Goal: Task Accomplishment & Management: Manage account settings

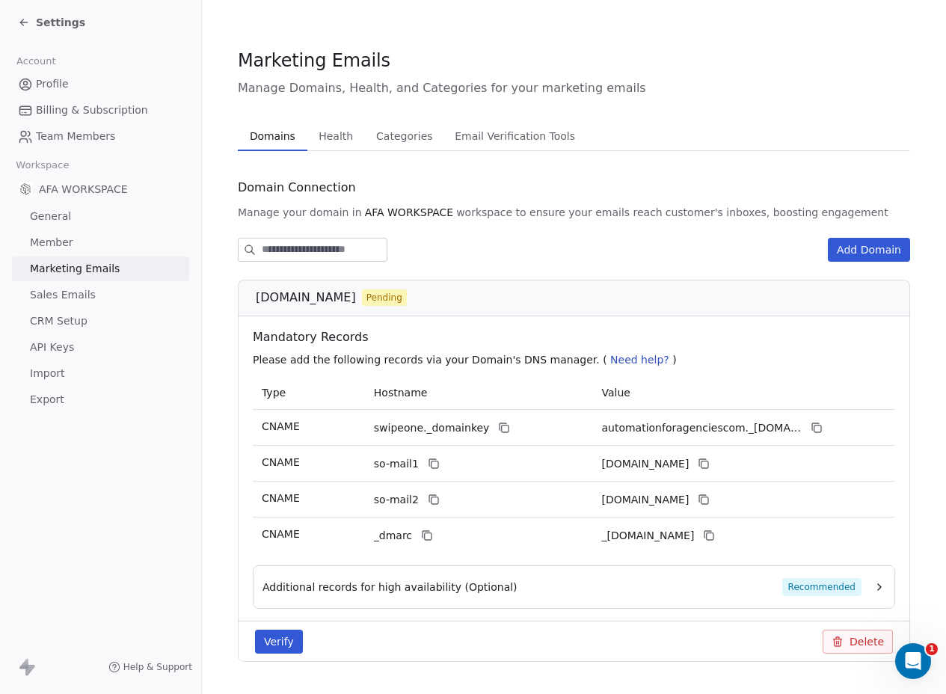
scroll to position [150, 0]
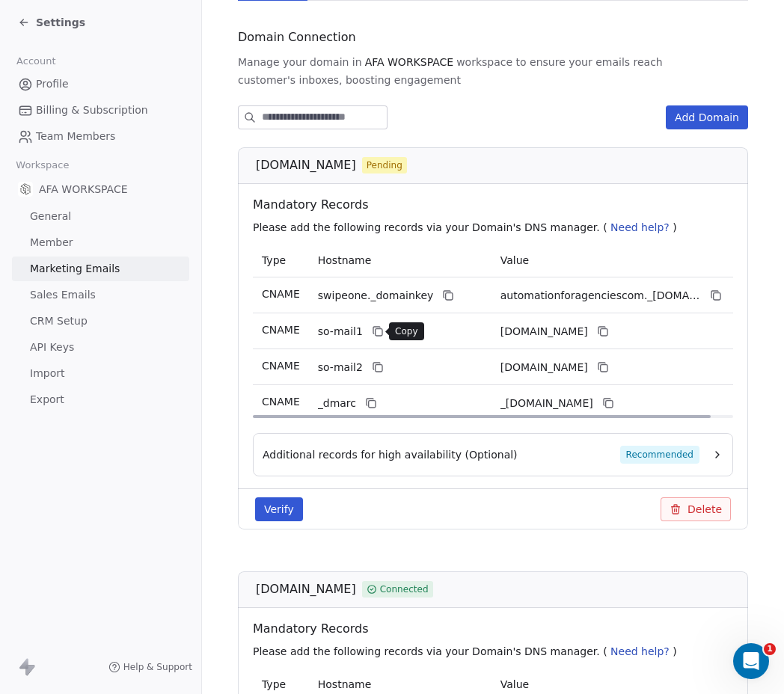
click at [372, 331] on icon at bounding box center [378, 331] width 12 height 12
click at [442, 298] on icon at bounding box center [448, 295] width 12 height 12
click at [717, 291] on icon at bounding box center [716, 295] width 12 height 12
click at [376, 329] on icon at bounding box center [378, 332] width 7 height 7
click at [609, 331] on icon at bounding box center [603, 331] width 12 height 12
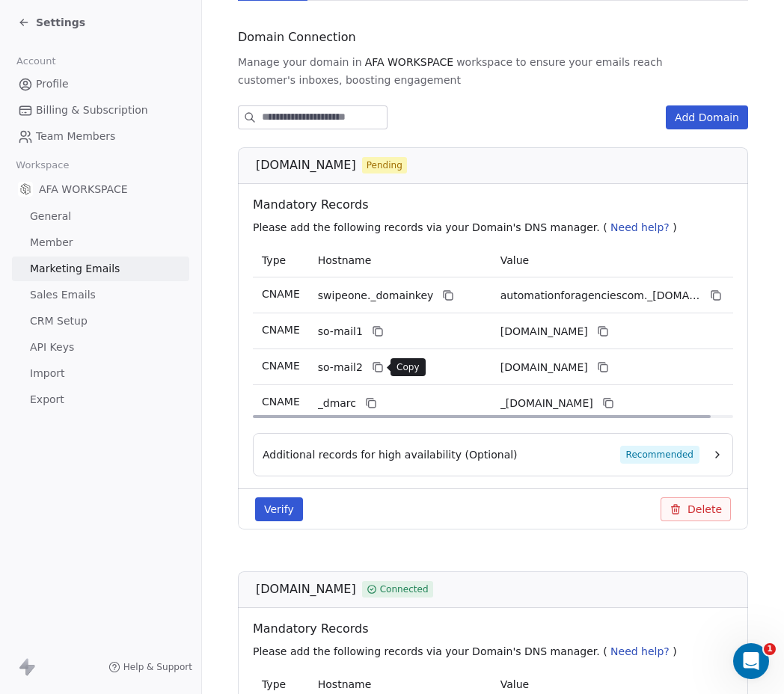
click at [375, 365] on icon at bounding box center [378, 367] width 12 height 12
click at [609, 369] on icon at bounding box center [603, 367] width 12 height 12
click at [366, 400] on icon at bounding box center [371, 403] width 12 height 12
click at [614, 402] on icon at bounding box center [608, 403] width 12 height 12
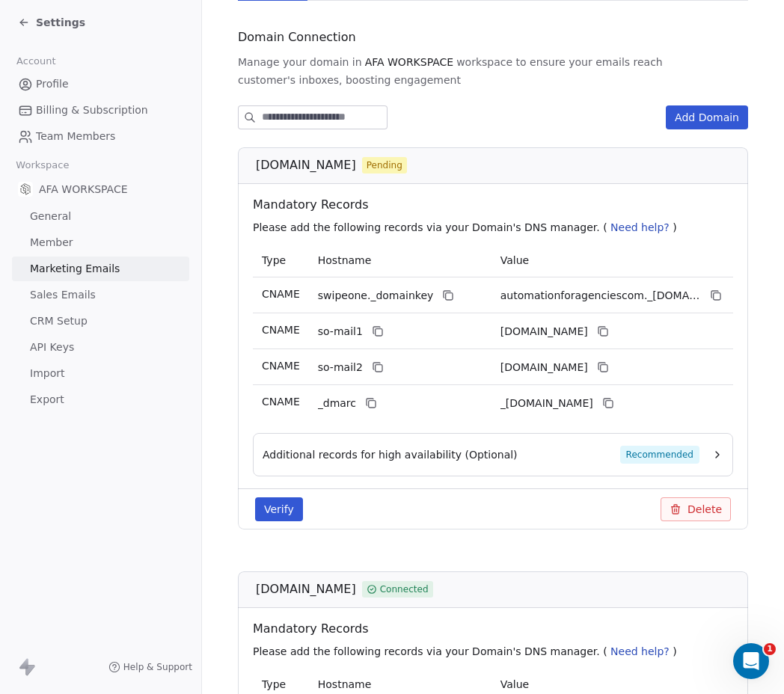
click at [689, 454] on button "Additional records for high availability (Optional) Recommended" at bounding box center [493, 455] width 461 height 18
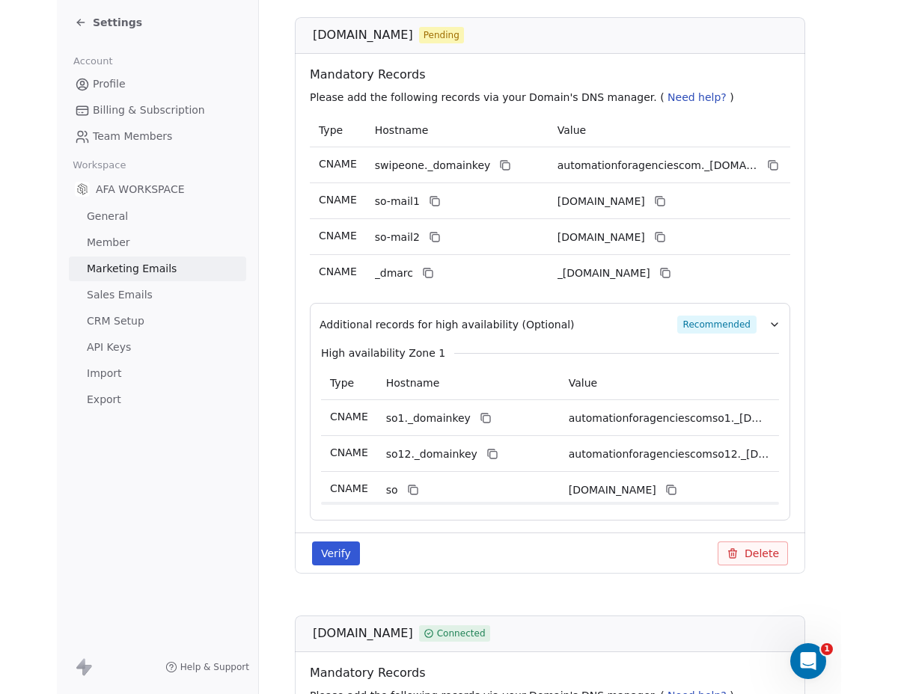
scroll to position [313, 0]
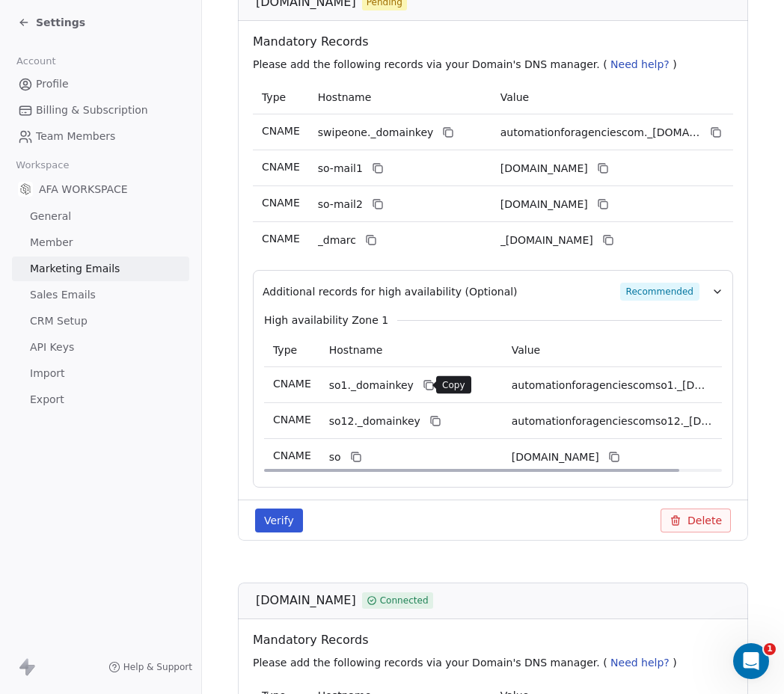
click at [426, 383] on icon at bounding box center [429, 386] width 7 height 7
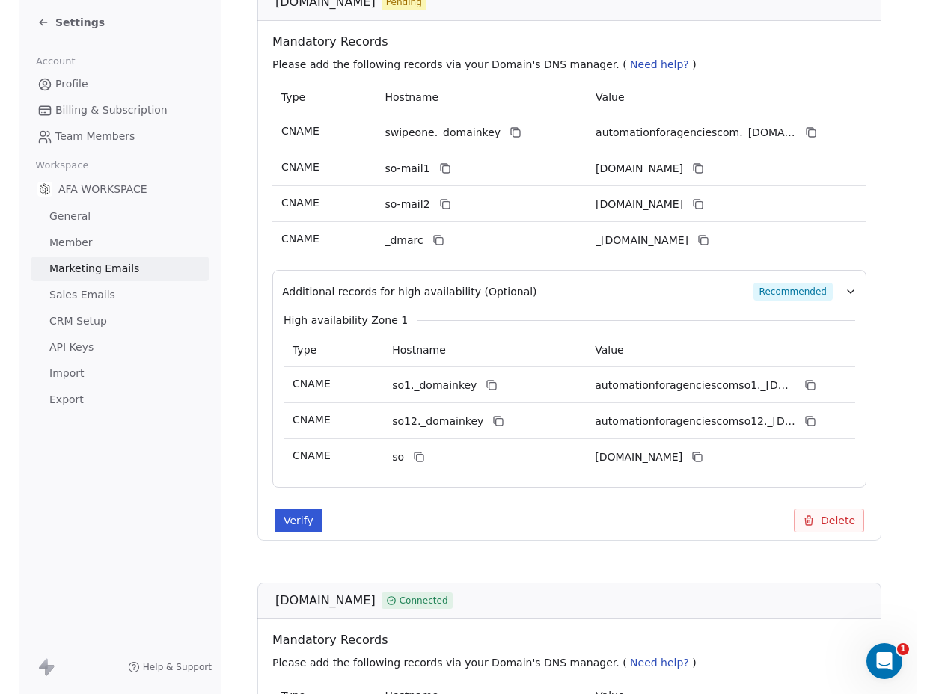
scroll to position [295, 0]
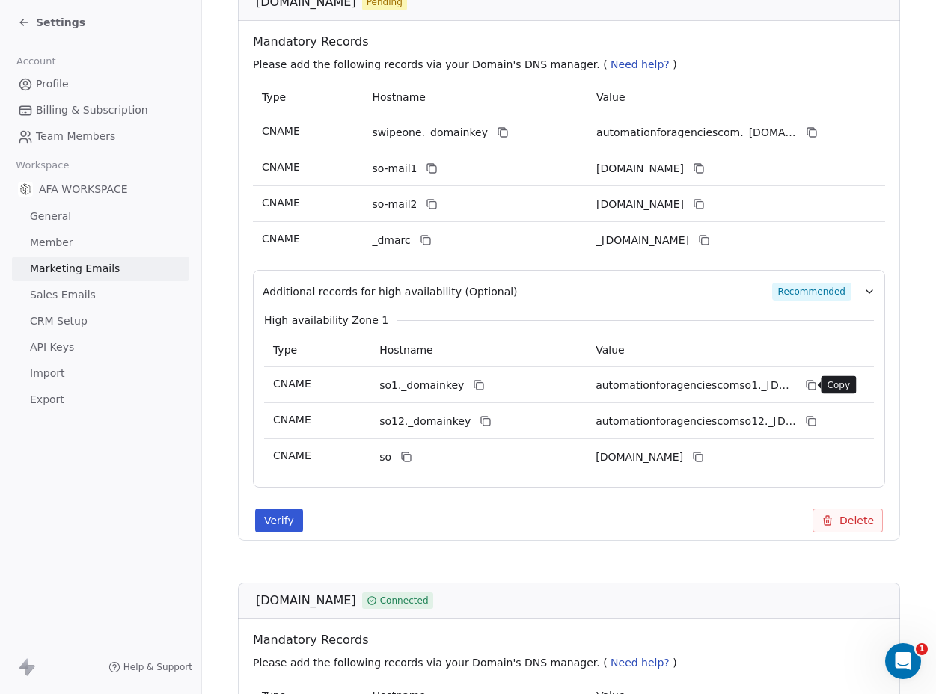
click at [809, 383] on icon at bounding box center [812, 386] width 7 height 7
click at [483, 419] on icon at bounding box center [486, 422] width 7 height 7
click at [806, 424] on icon at bounding box center [811, 421] width 12 height 12
drag, startPoint x: 403, startPoint y: 450, endPoint x: 411, endPoint y: 450, distance: 8.2
click at [404, 451] on icon at bounding box center [406, 457] width 12 height 12
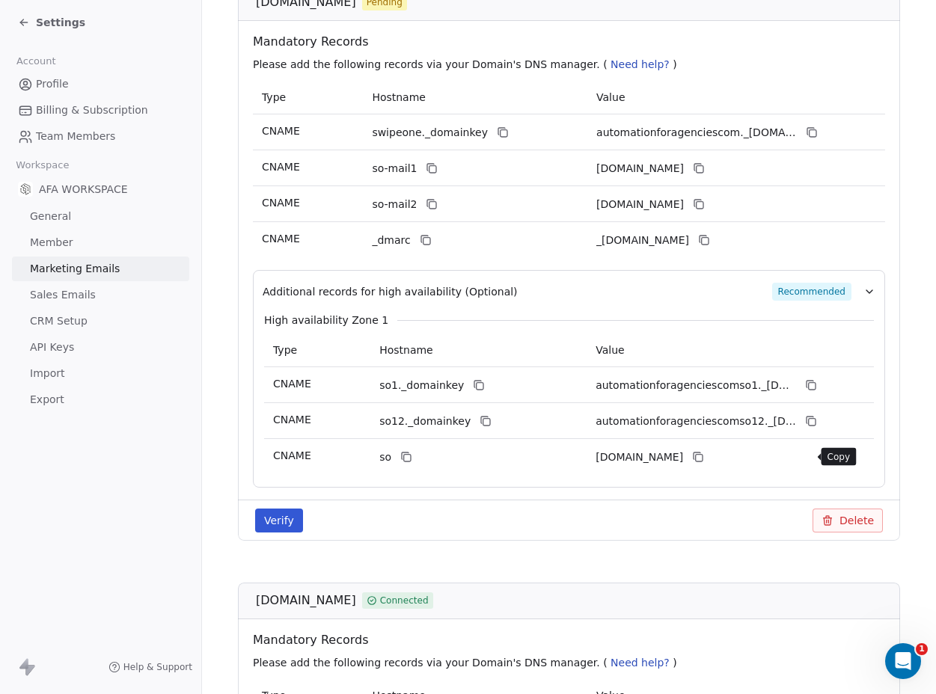
click at [704, 455] on icon at bounding box center [698, 457] width 12 height 12
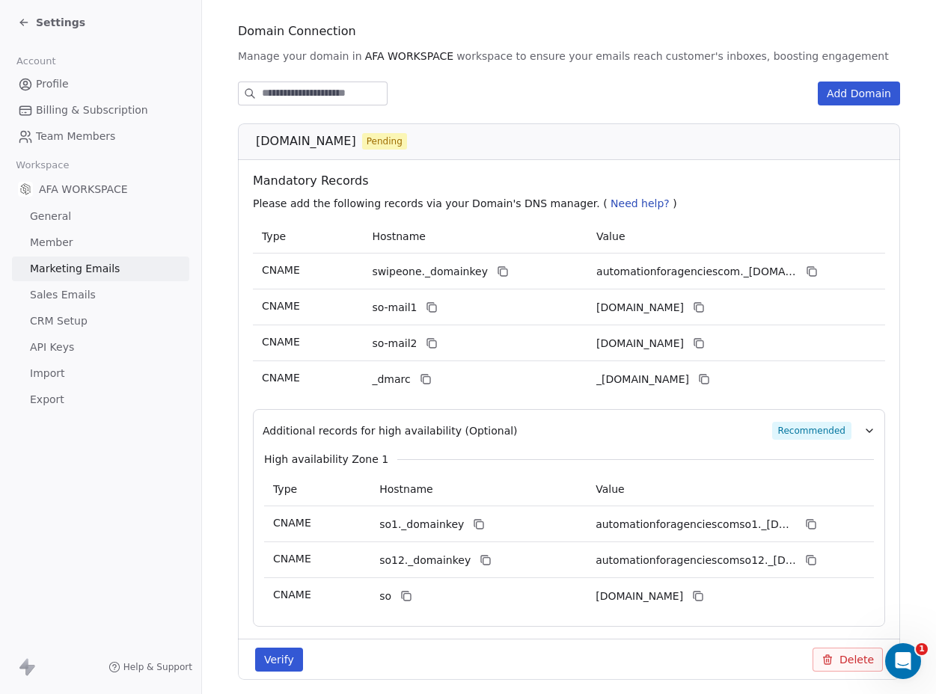
scroll to position [200, 0]
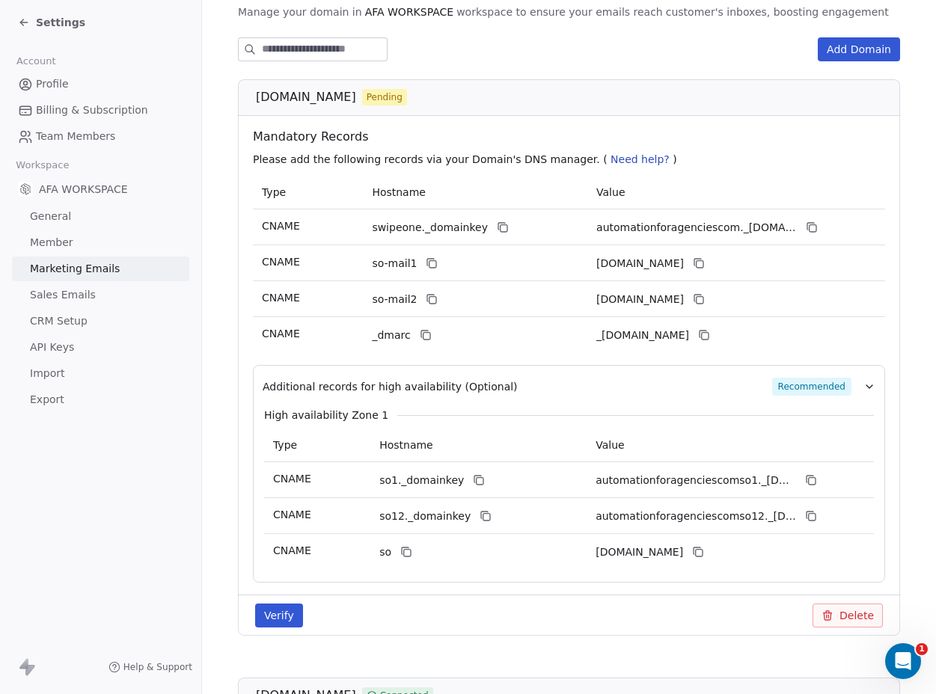
click at [274, 617] on button "Verify" at bounding box center [279, 616] width 48 height 24
click at [20, 22] on icon at bounding box center [24, 22] width 12 height 12
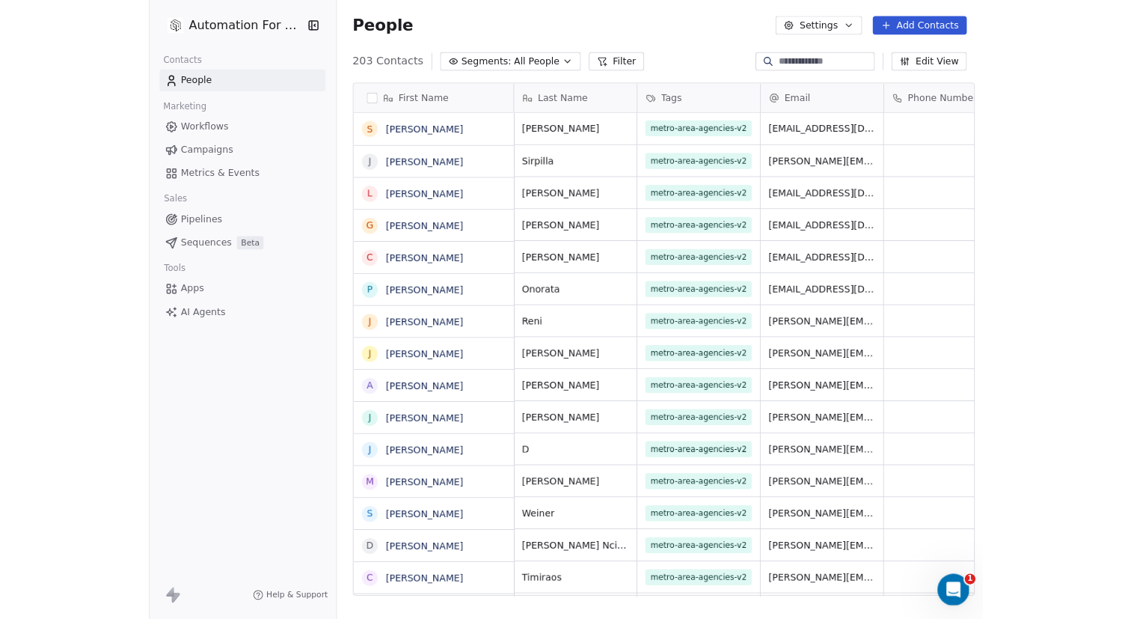
scroll to position [600, 723]
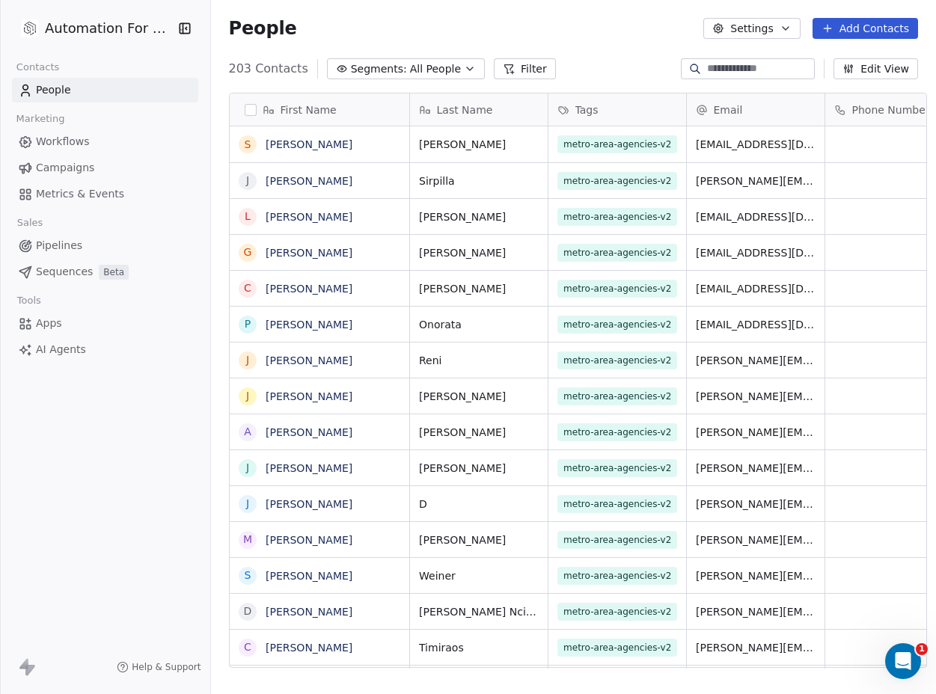
click at [40, 137] on span "Workflows" at bounding box center [63, 142] width 54 height 16
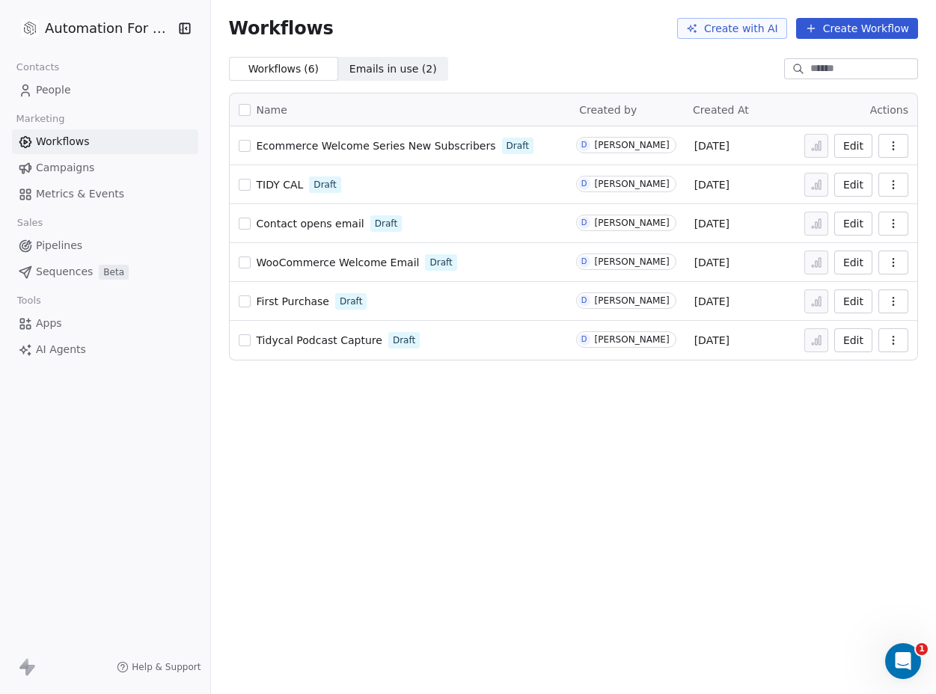
click at [364, 66] on span "Emails in use ( 2 )" at bounding box center [393, 69] width 88 height 16
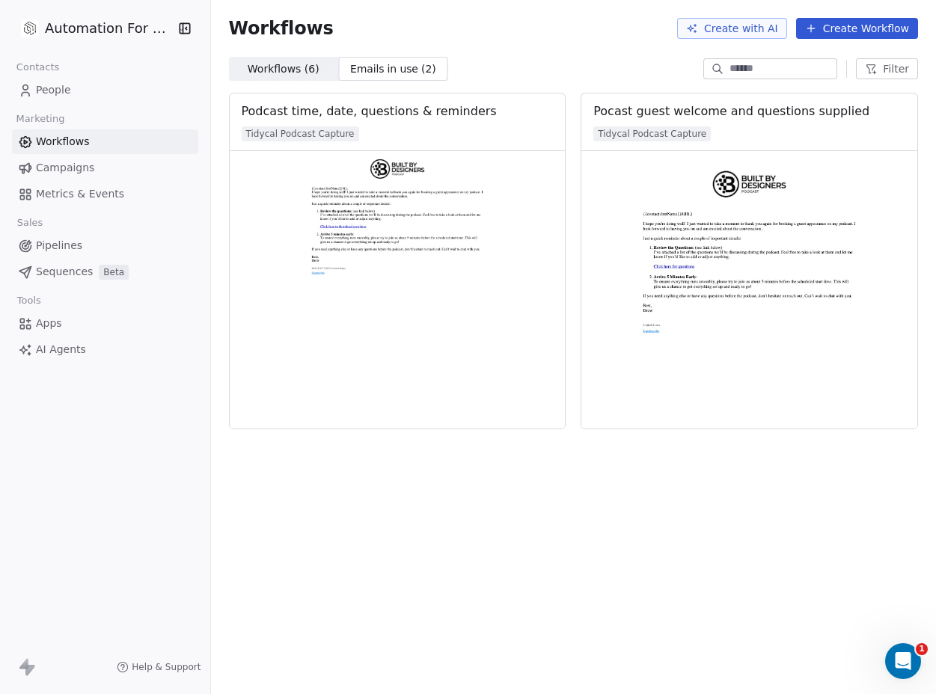
click at [349, 68] on span "Emails in use ( 2 )" at bounding box center [393, 69] width 88 height 16
click at [263, 75] on span "Workflows ( 6 )" at bounding box center [284, 69] width 72 height 16
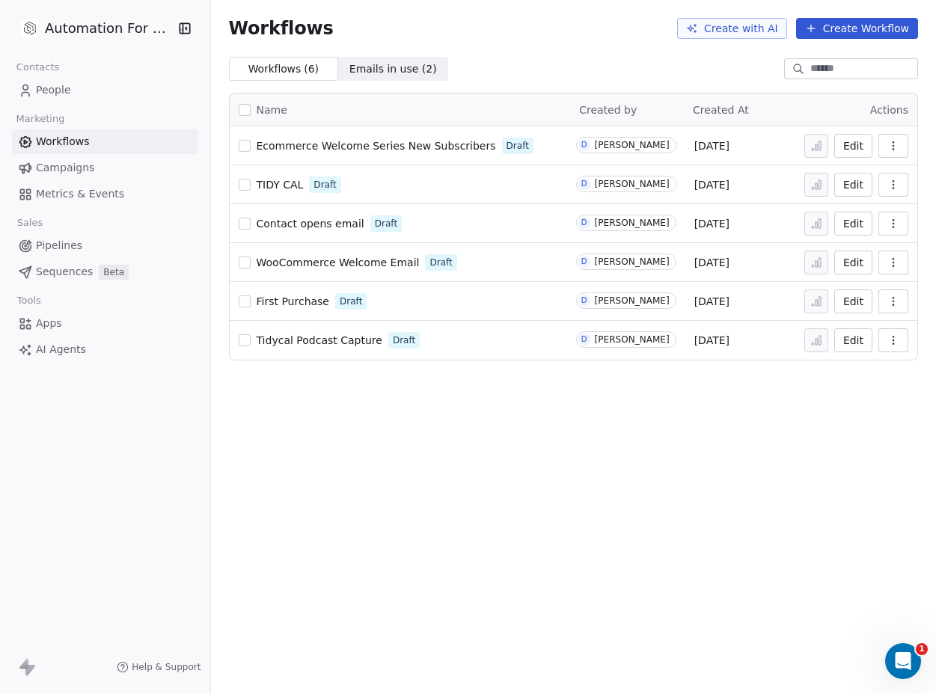
click at [900, 144] on button "button" at bounding box center [893, 146] width 30 height 24
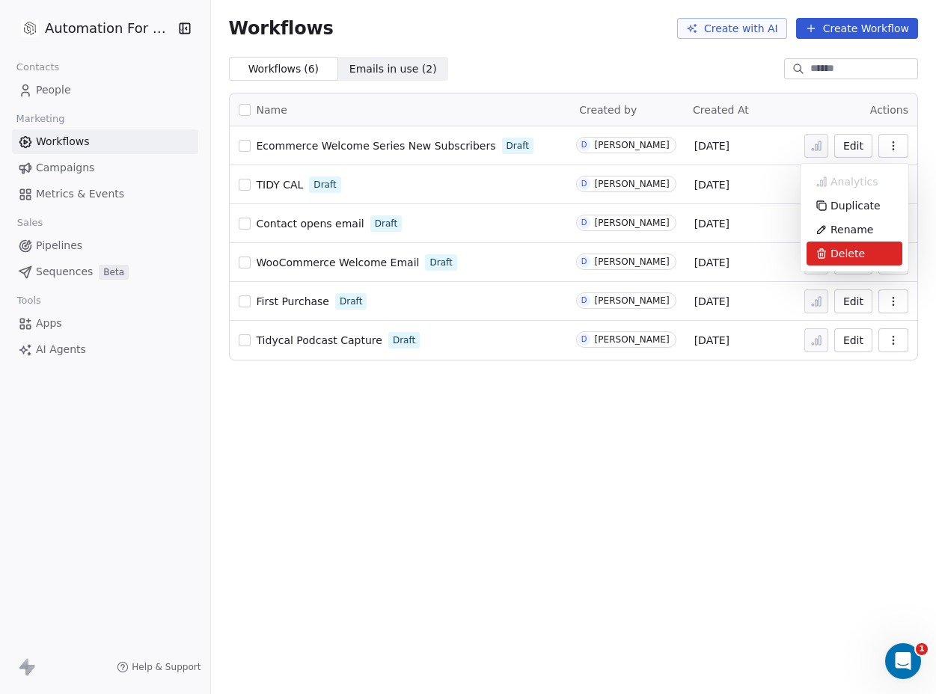
click at [841, 246] on span "Delete" at bounding box center [847, 253] width 34 height 15
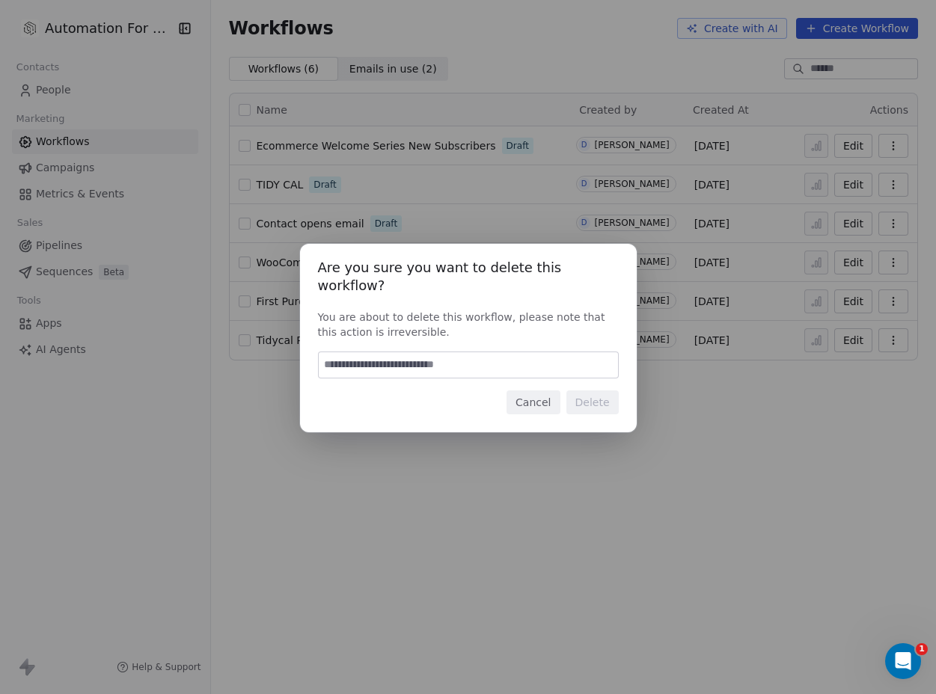
click at [387, 352] on input at bounding box center [468, 364] width 299 height 25
click at [346, 352] on input "******" at bounding box center [468, 364] width 299 height 25
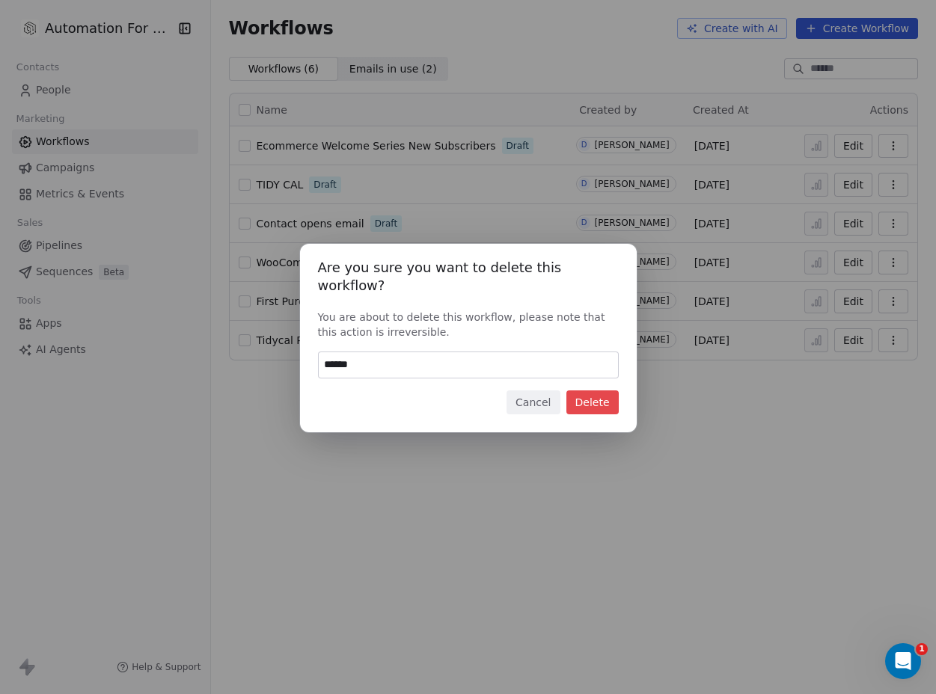
type input "******"
click at [588, 393] on button "Delete" at bounding box center [592, 402] width 52 height 24
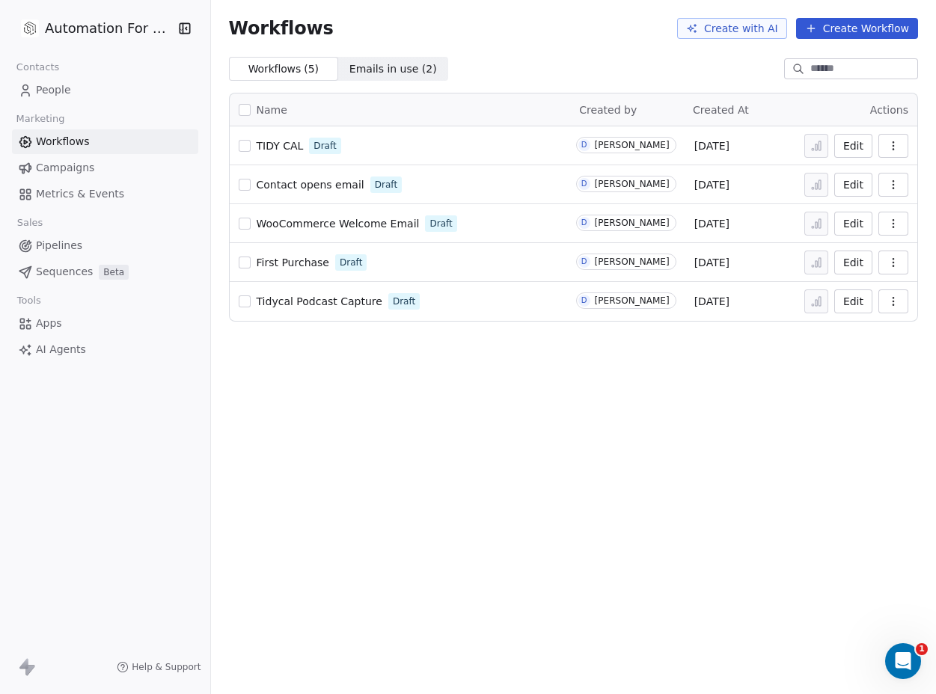
click at [889, 146] on icon "button" at bounding box center [893, 146] width 12 height 12
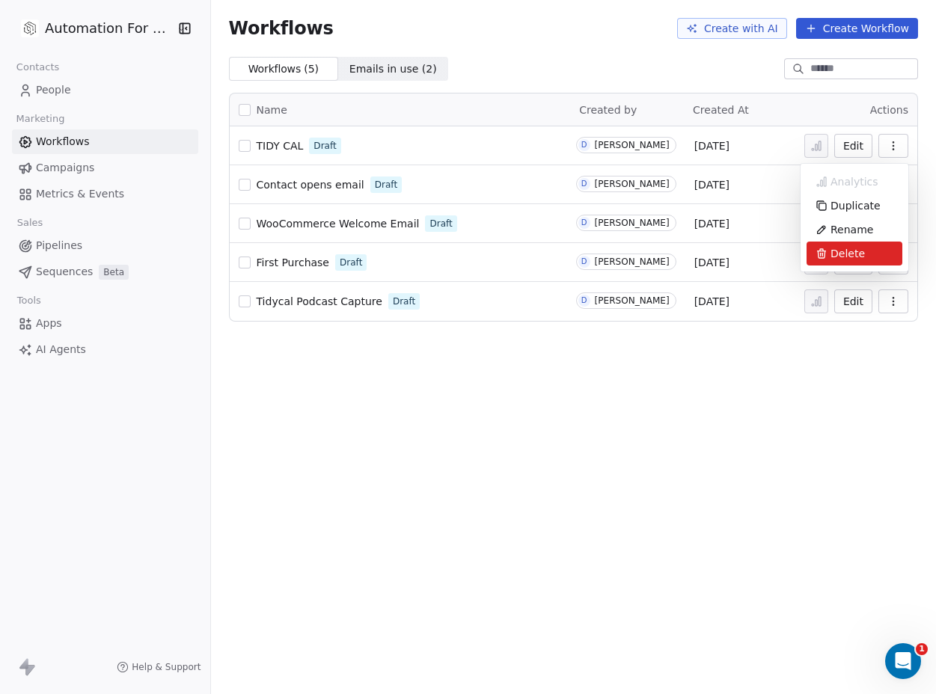
click at [859, 243] on div "Delete" at bounding box center [854, 254] width 96 height 24
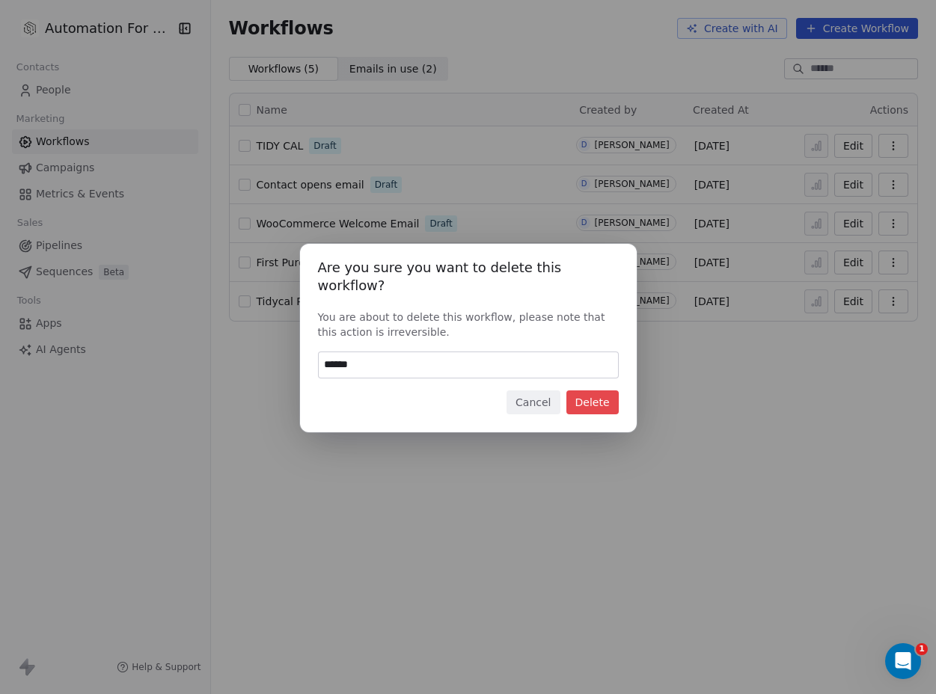
type input "******"
click at [592, 390] on button "Delete" at bounding box center [592, 402] width 52 height 24
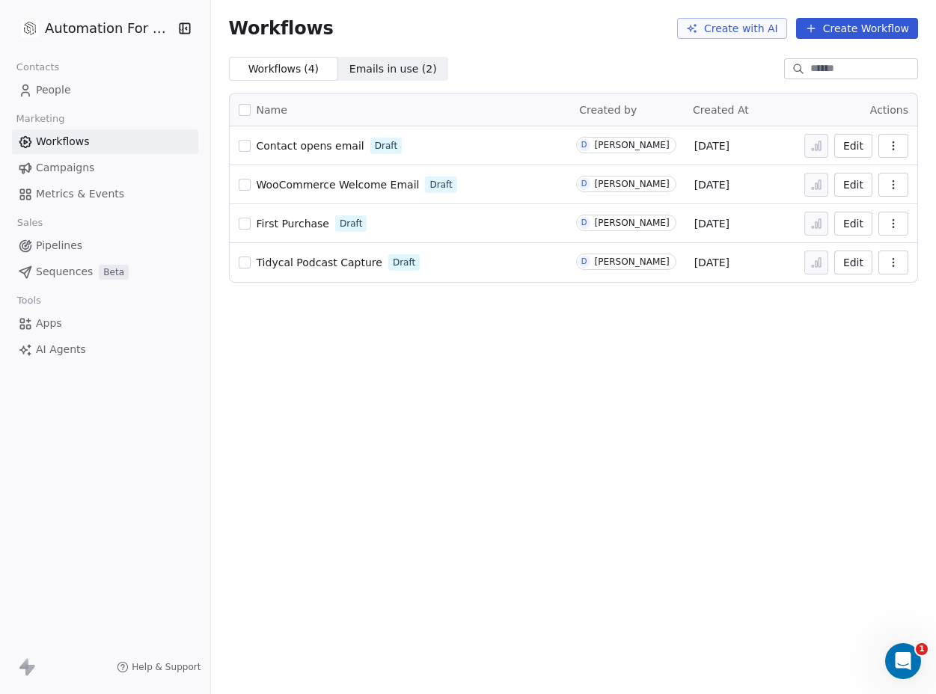
click at [887, 144] on button "button" at bounding box center [893, 146] width 30 height 24
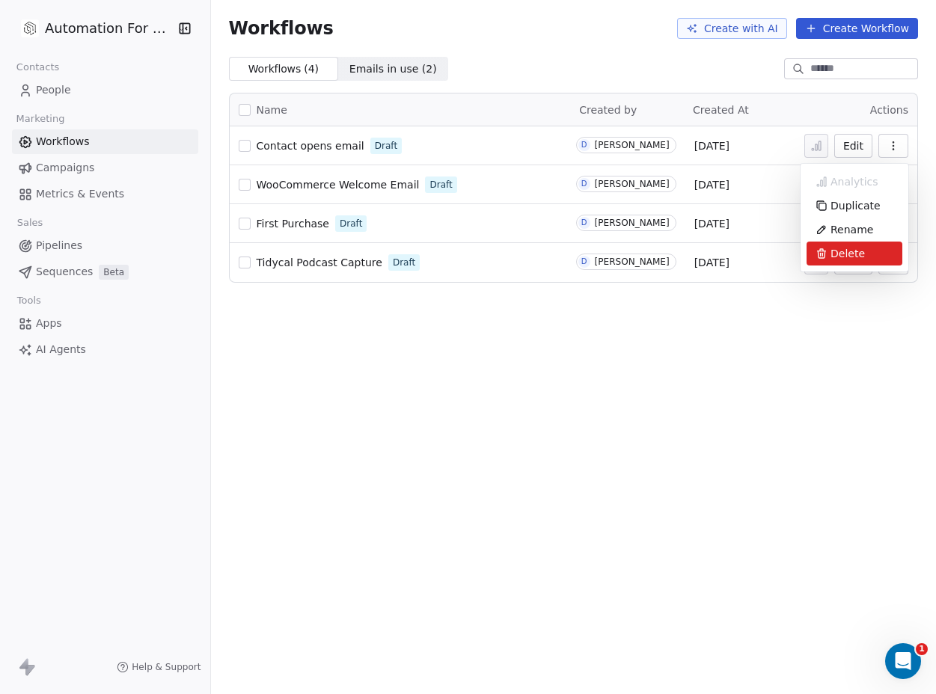
click at [843, 242] on div "Delete" at bounding box center [854, 254] width 96 height 24
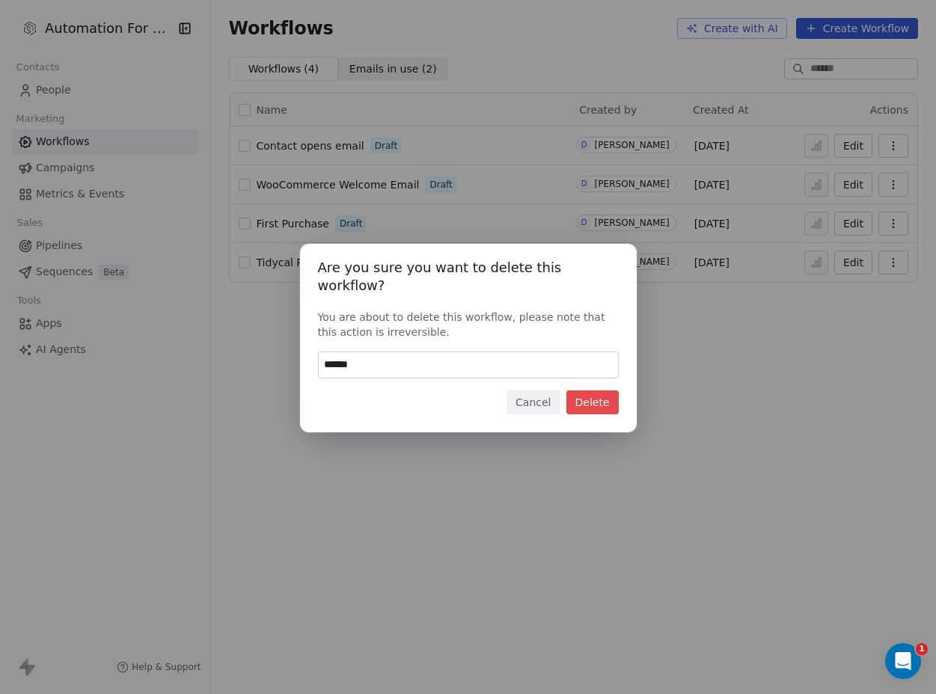
type input "******"
drag, startPoint x: 600, startPoint y: 393, endPoint x: 608, endPoint y: 381, distance: 14.5
click at [601, 393] on button "Delete" at bounding box center [592, 402] width 52 height 24
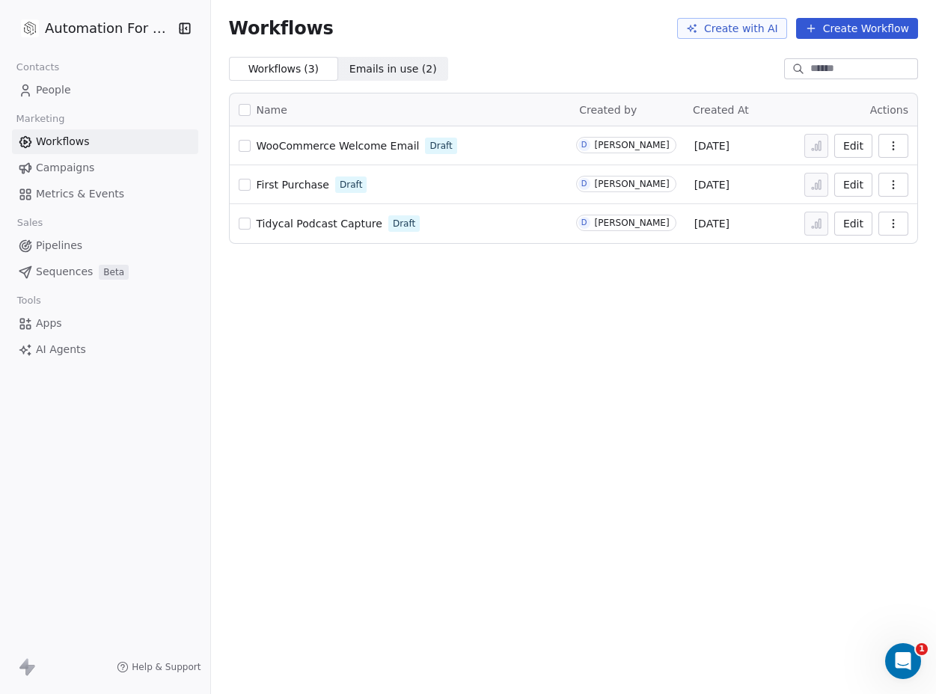
click at [886, 141] on button "button" at bounding box center [893, 146] width 30 height 24
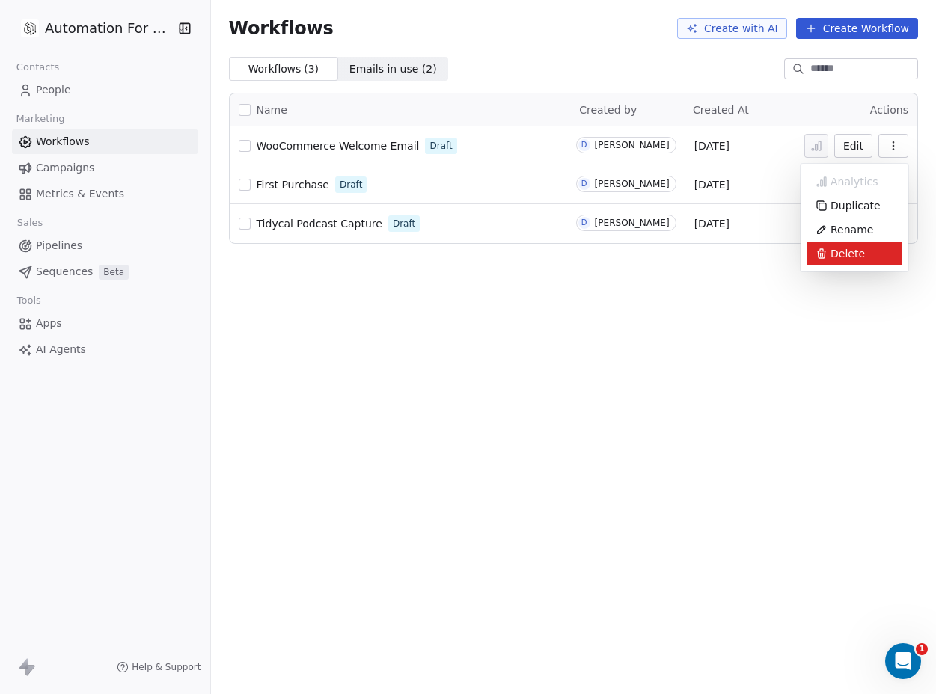
click at [838, 248] on span "Delete" at bounding box center [847, 253] width 34 height 15
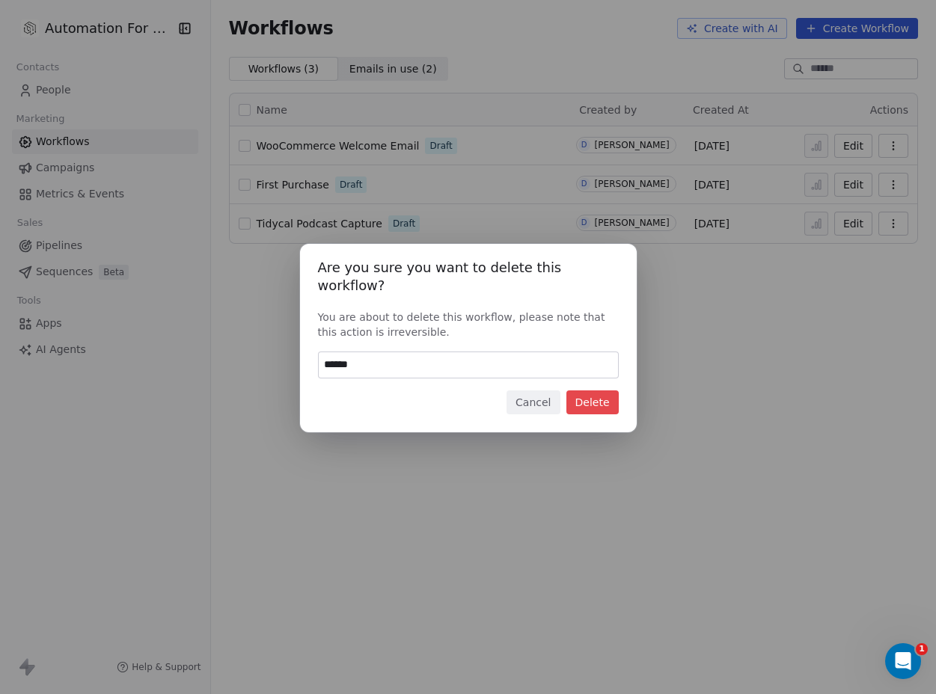
type input "******"
click at [590, 395] on button "Delete" at bounding box center [592, 402] width 52 height 24
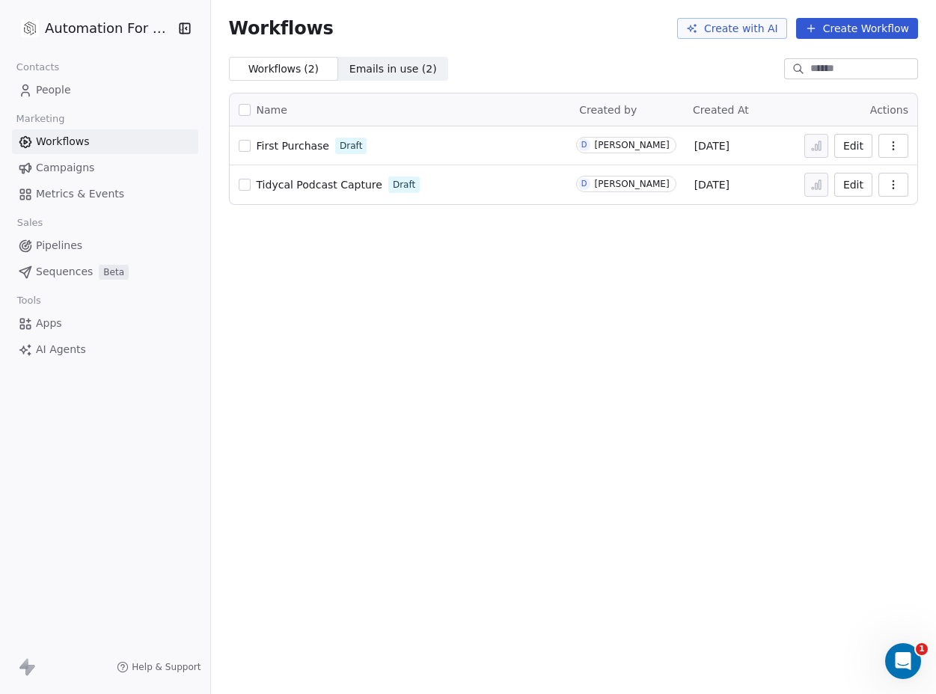
click at [890, 144] on icon "button" at bounding box center [893, 146] width 12 height 12
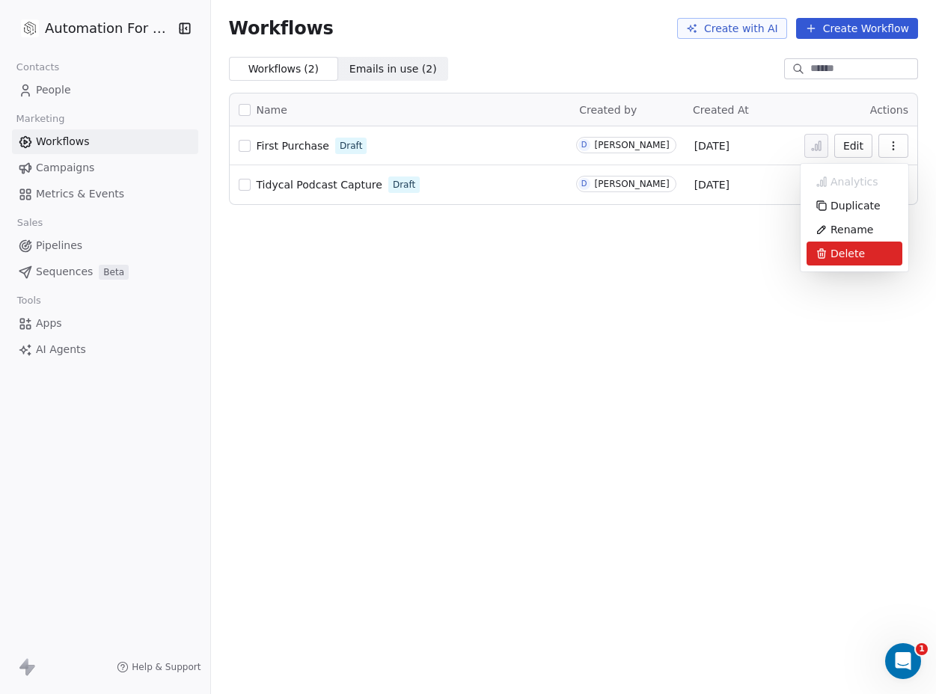
click at [834, 252] on span "Delete" at bounding box center [847, 253] width 34 height 15
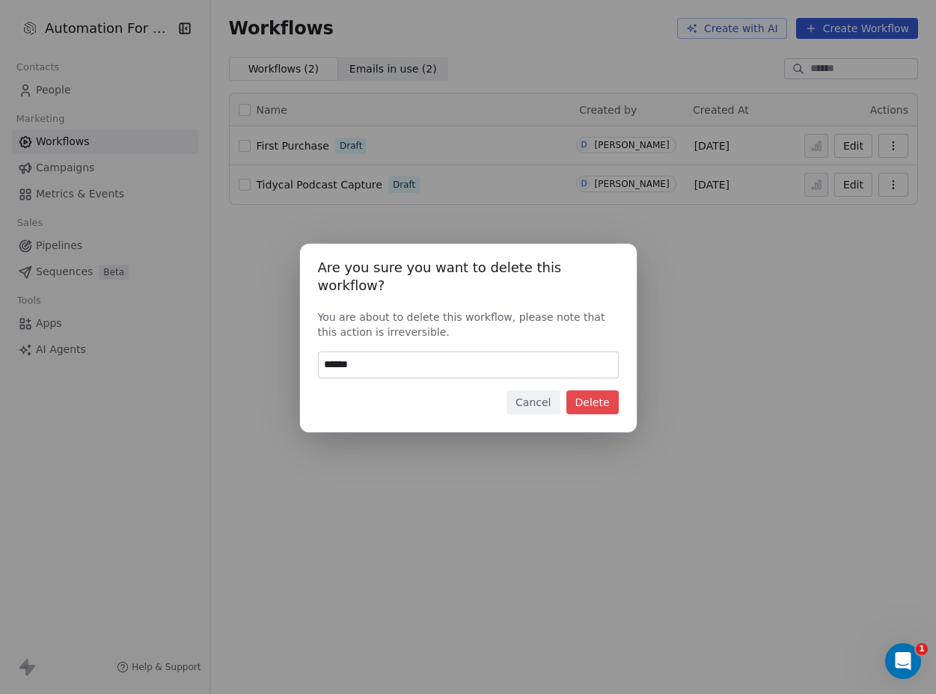
type input "******"
click at [597, 395] on button "Delete" at bounding box center [592, 402] width 52 height 24
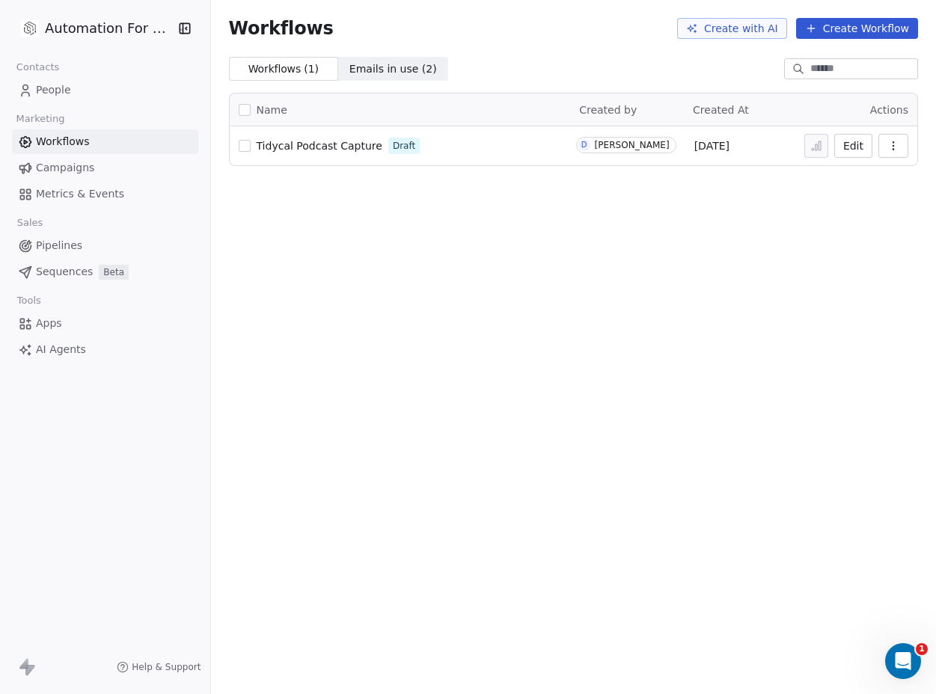
click at [886, 144] on button "button" at bounding box center [893, 146] width 30 height 24
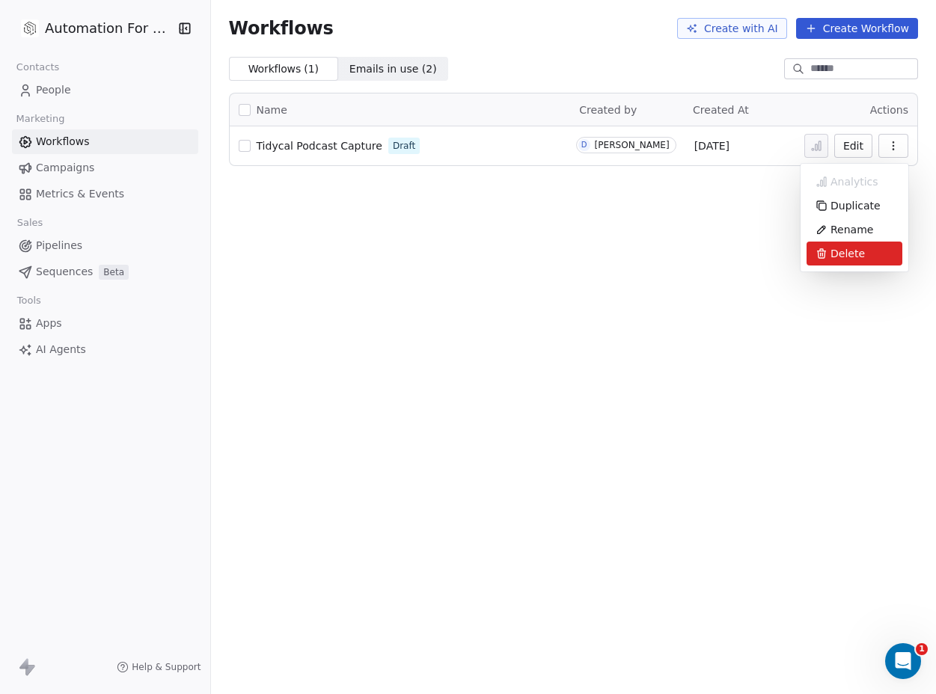
click at [833, 257] on span "Delete" at bounding box center [847, 253] width 34 height 15
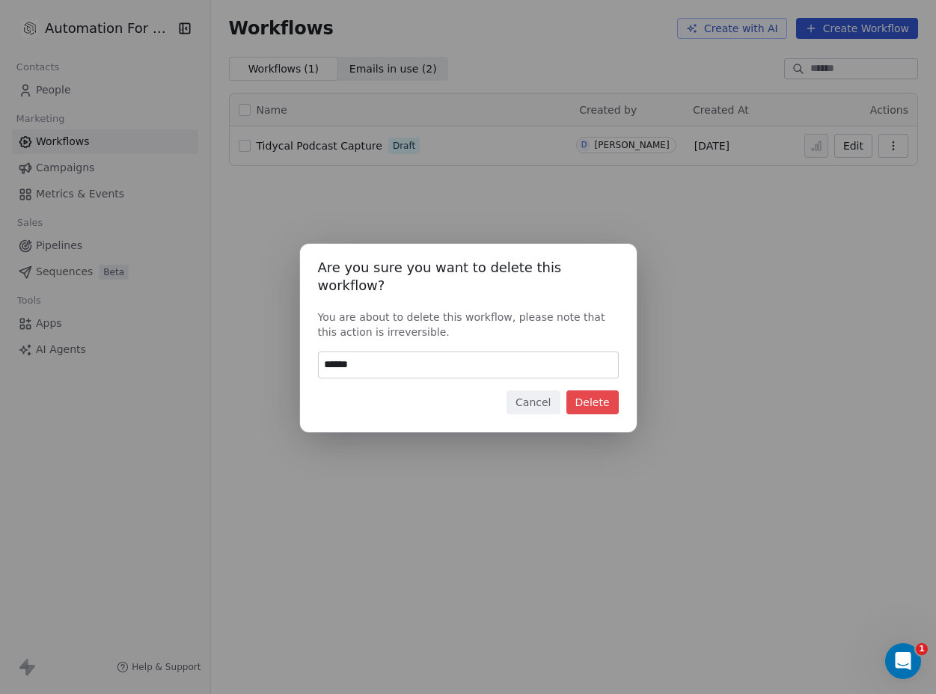
type input "******"
click at [592, 390] on button "Delete" at bounding box center [592, 402] width 52 height 24
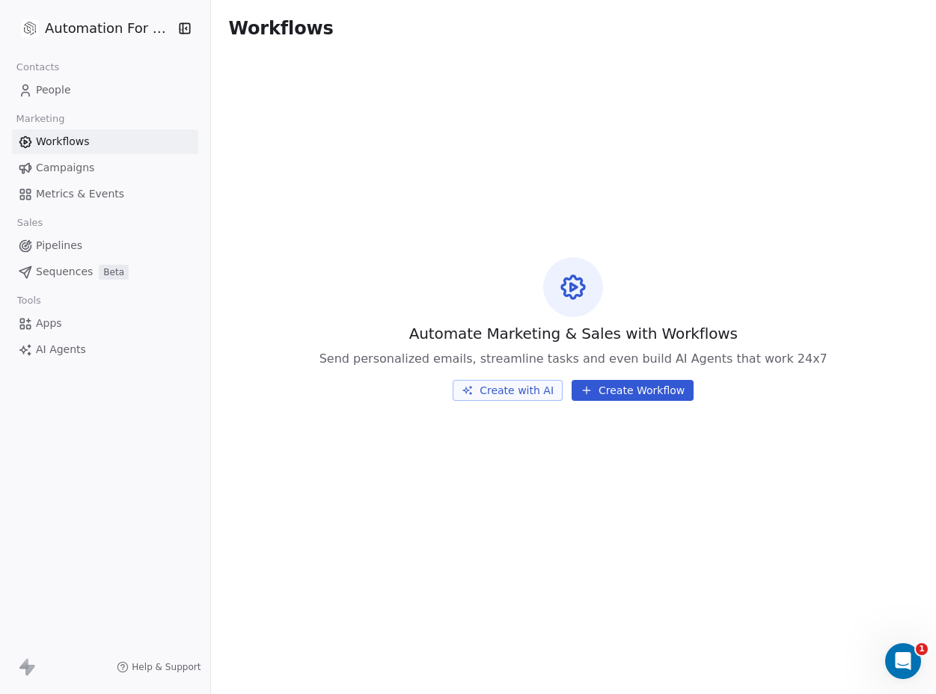
click at [64, 164] on span "Campaigns" at bounding box center [65, 168] width 58 height 16
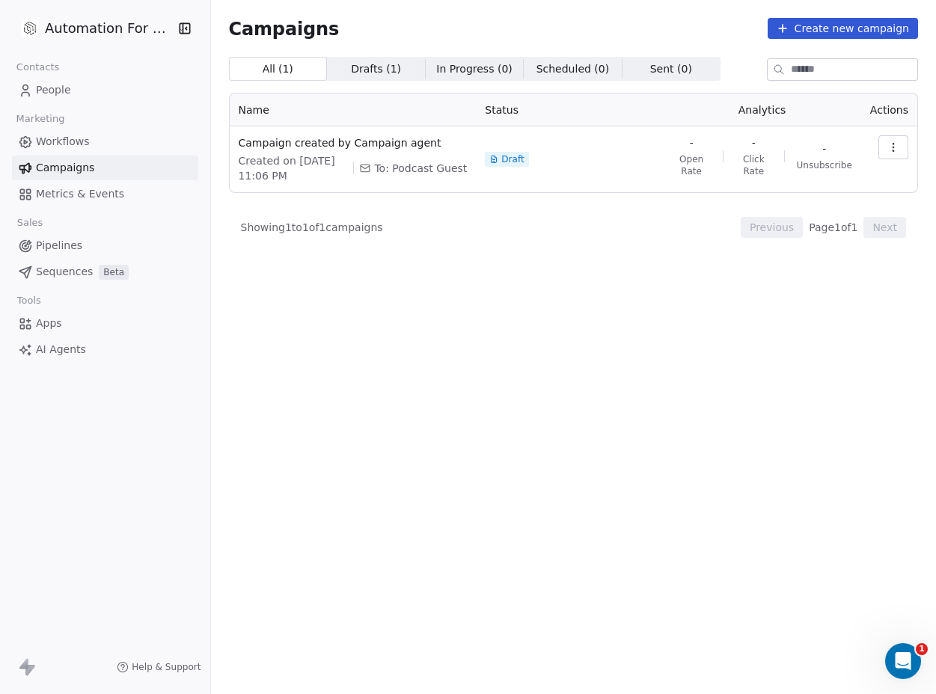
click at [892, 145] on icon "button" at bounding box center [893, 147] width 12 height 12
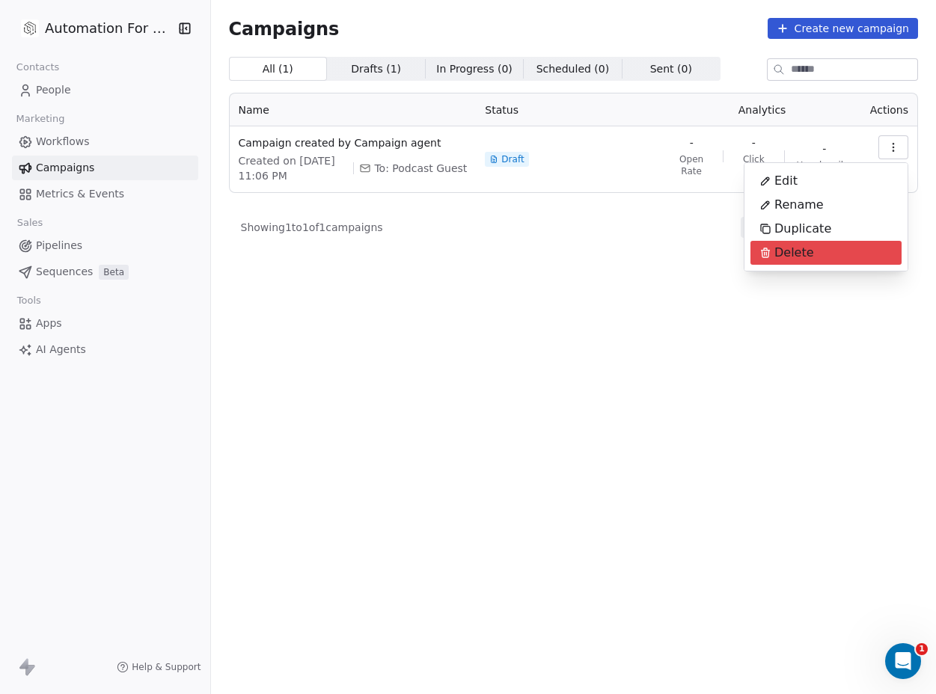
click at [578, 274] on html "Automation For Agencies Contacts People Marketing Workflows Campaigns Metrics &…" at bounding box center [468, 347] width 936 height 694
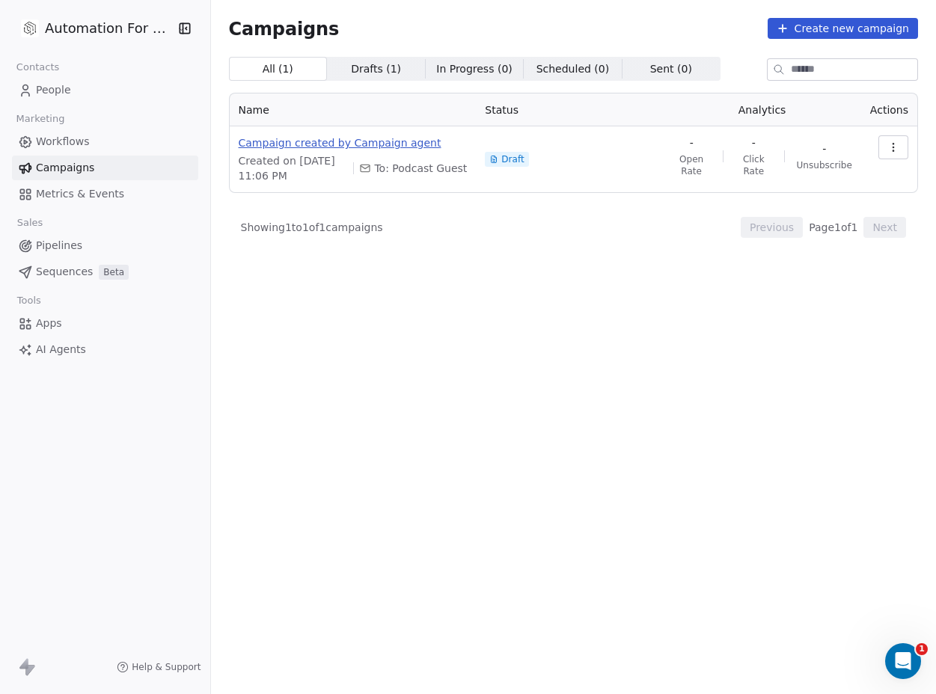
click at [386, 141] on span "Campaign created by Campaign agent" at bounding box center [353, 142] width 229 height 15
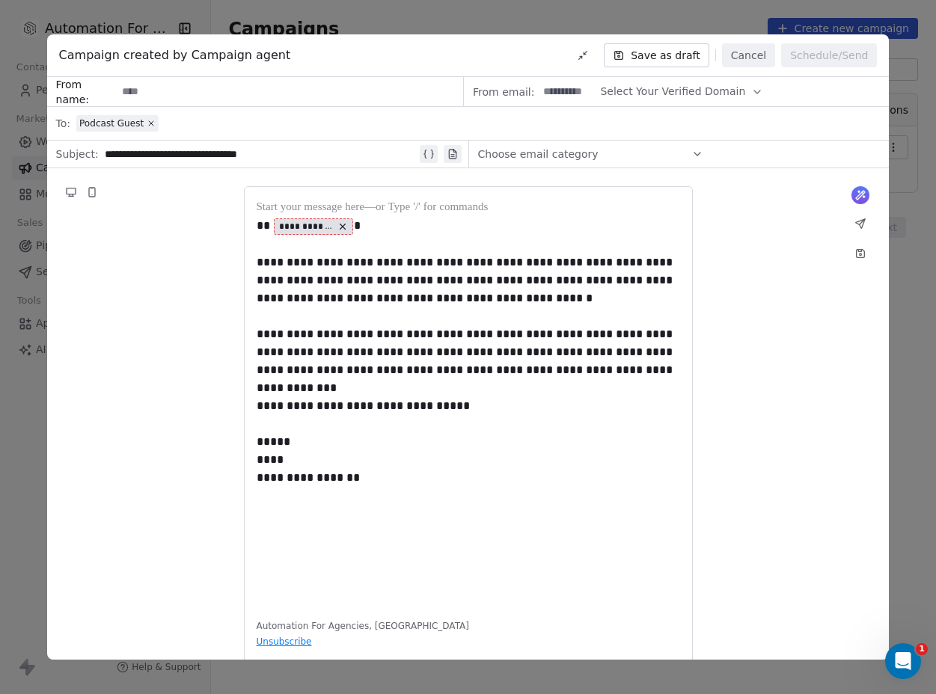
click at [424, 18] on div "**********" at bounding box center [468, 347] width 936 height 694
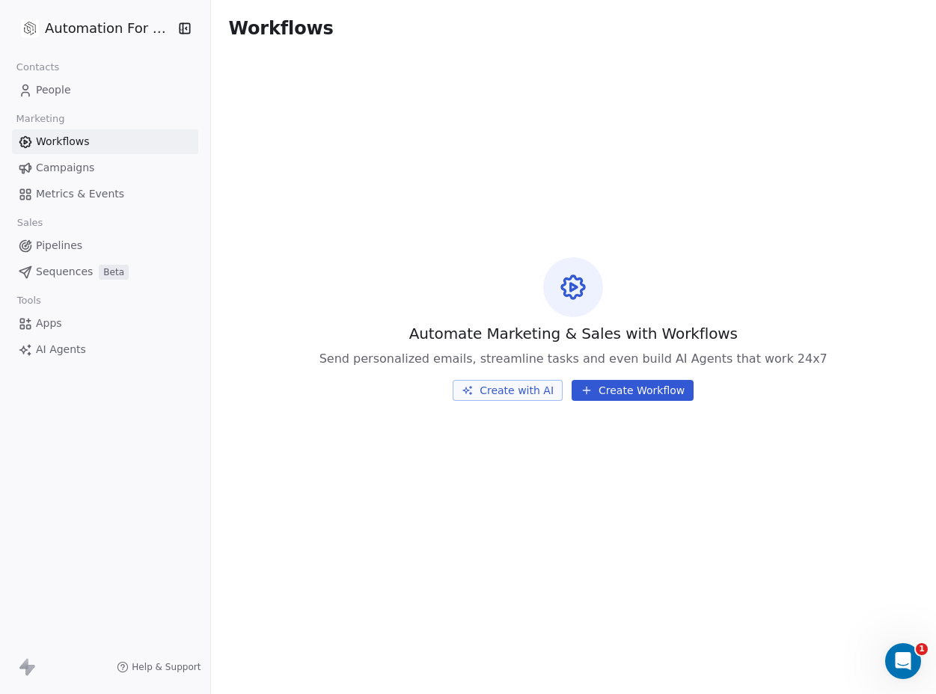
click at [94, 168] on link "Campaigns" at bounding box center [105, 168] width 186 height 25
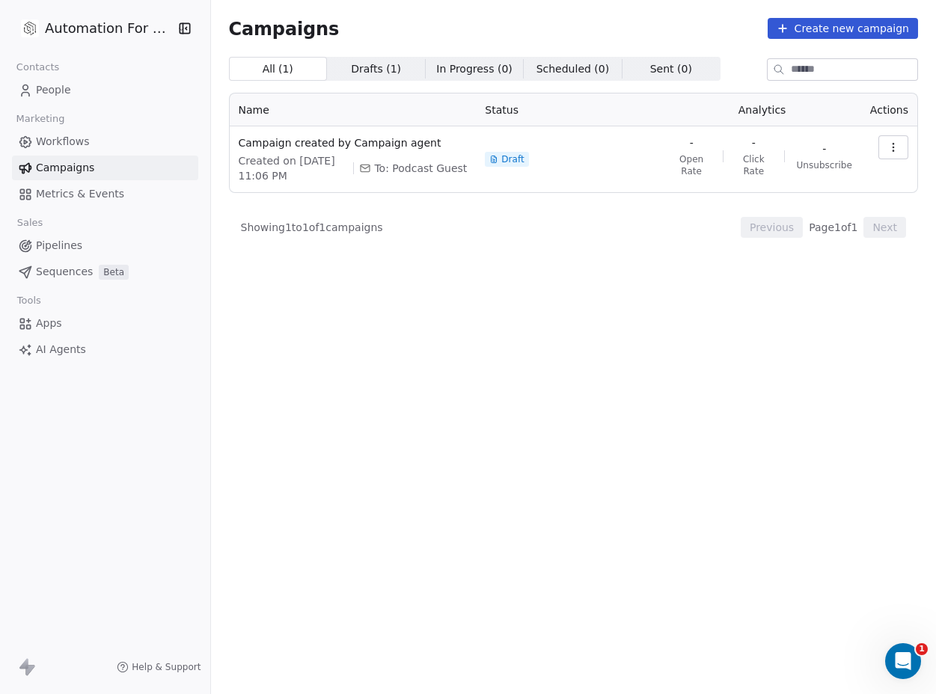
click at [889, 138] on button "button" at bounding box center [893, 147] width 30 height 24
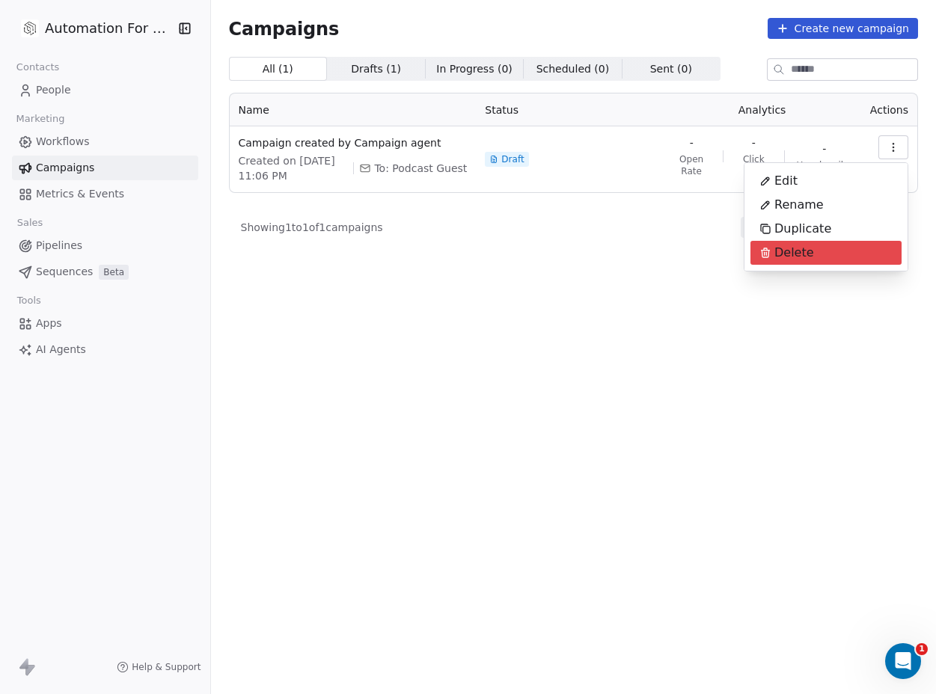
click at [781, 253] on span "Delete" at bounding box center [794, 253] width 40 height 18
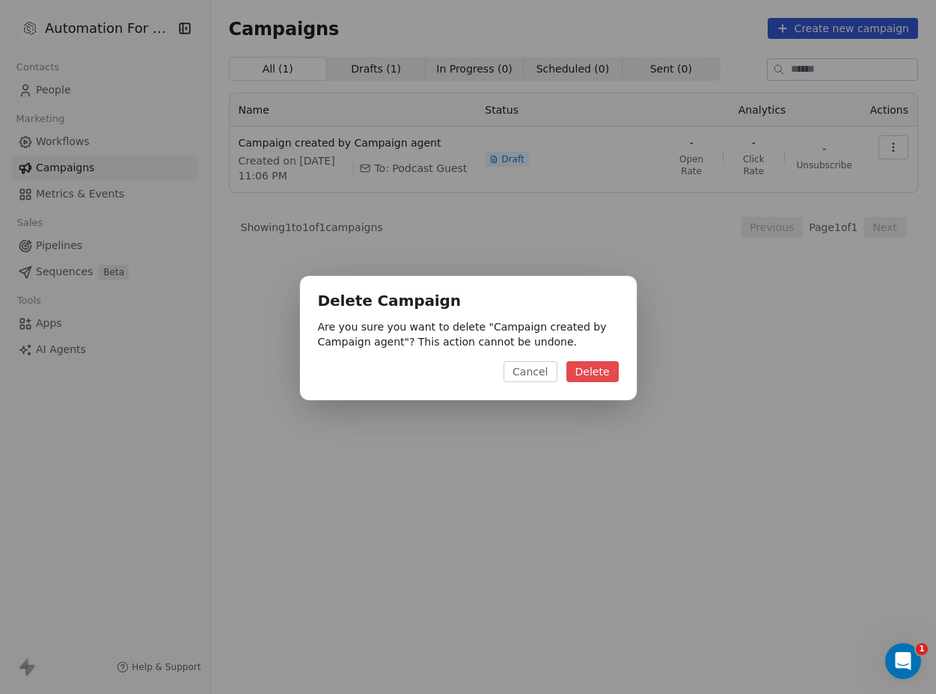
click at [574, 367] on button "Delete" at bounding box center [592, 371] width 52 height 21
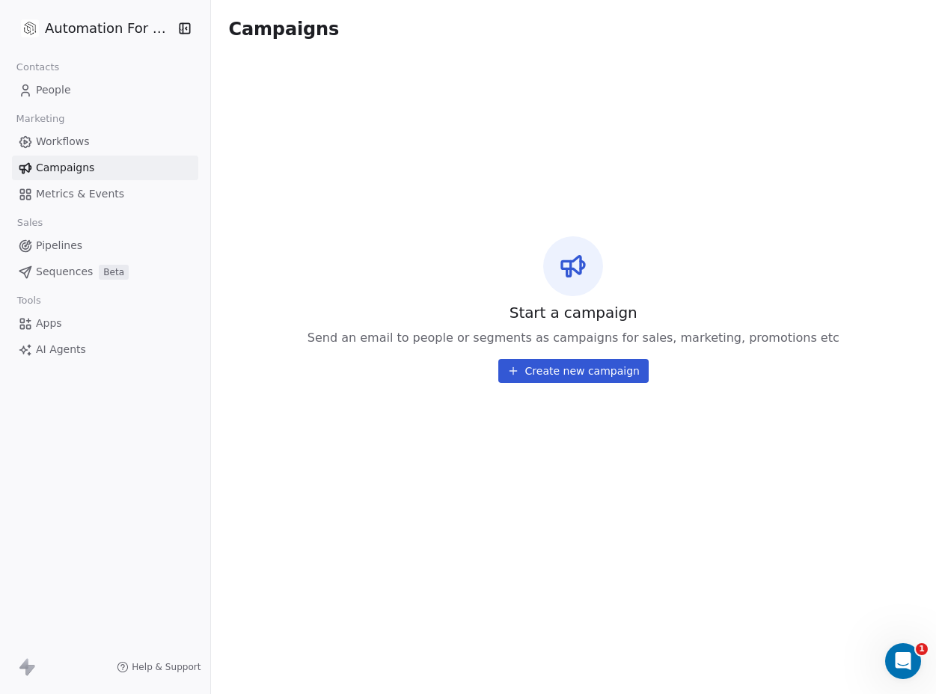
click at [397, 203] on div "Start a campaign Send an email to people or segments as campaigns for sales, ma…" at bounding box center [574, 310] width 690 height 506
click at [62, 143] on span "Workflows" at bounding box center [63, 142] width 54 height 16
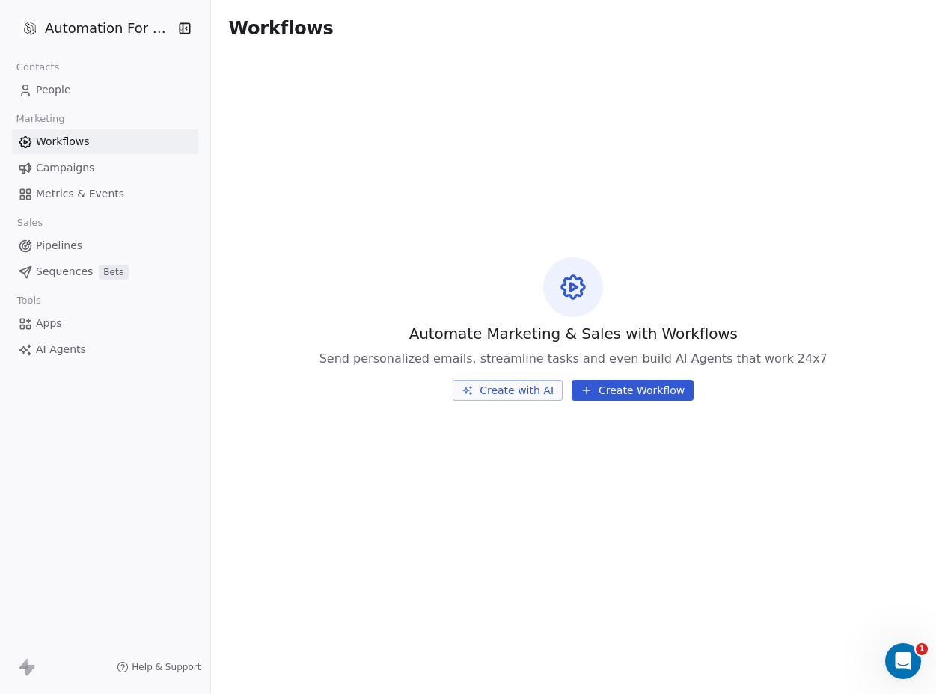
click at [60, 293] on div "Tools" at bounding box center [105, 300] width 186 height 21
click at [65, 271] on span "Sequences" at bounding box center [64, 272] width 57 height 16
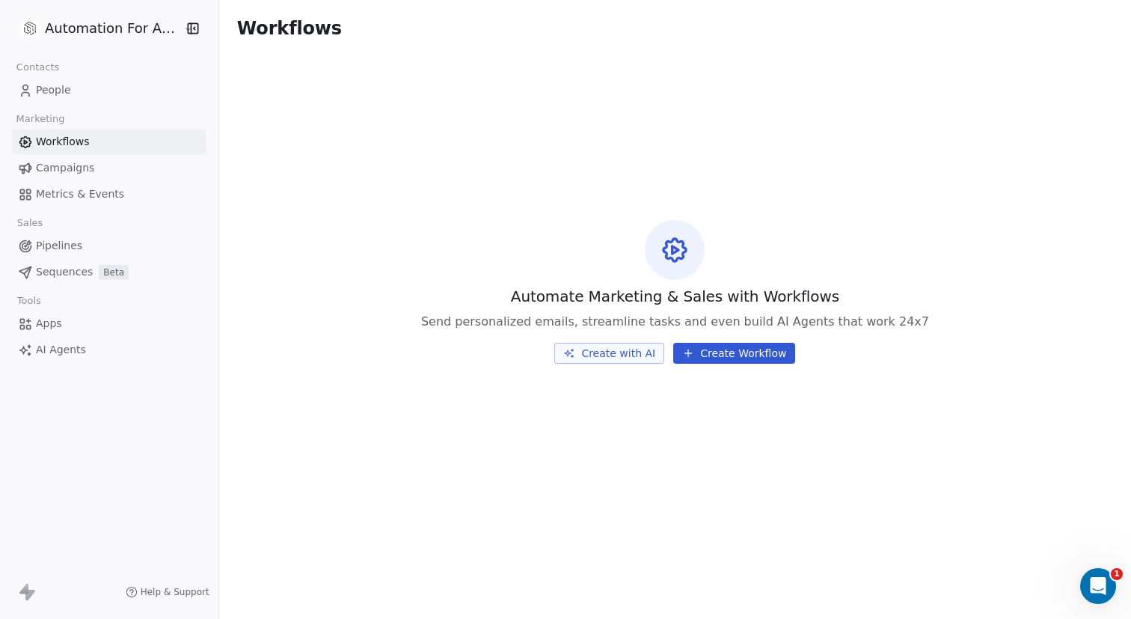
click at [597, 352] on button "Create with AI" at bounding box center [609, 353] width 110 height 21
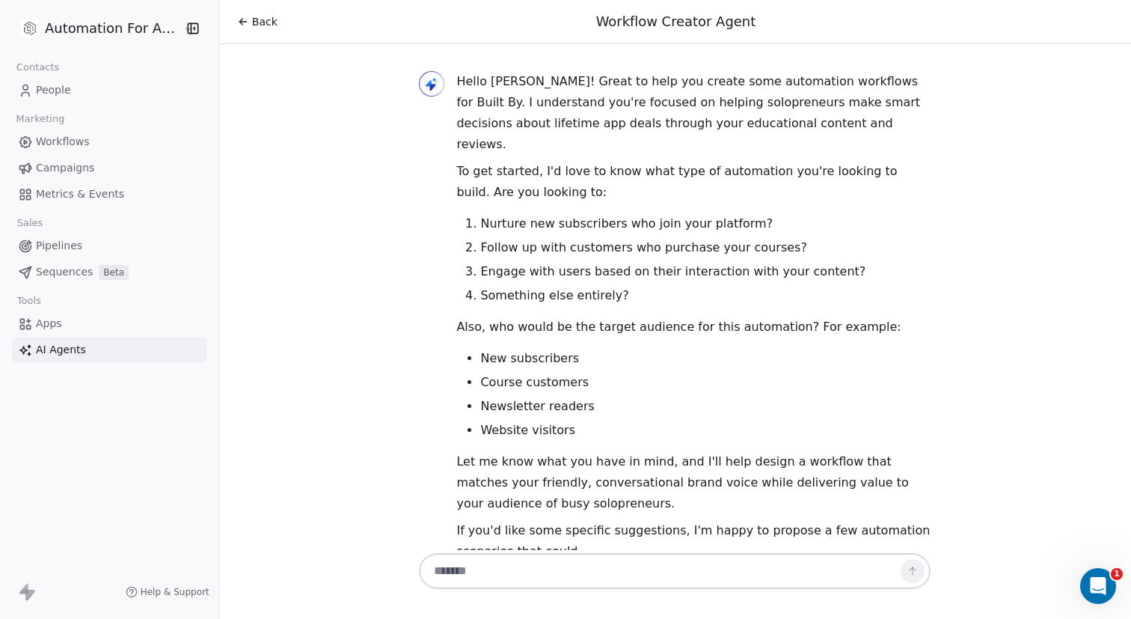
scroll to position [24, 0]
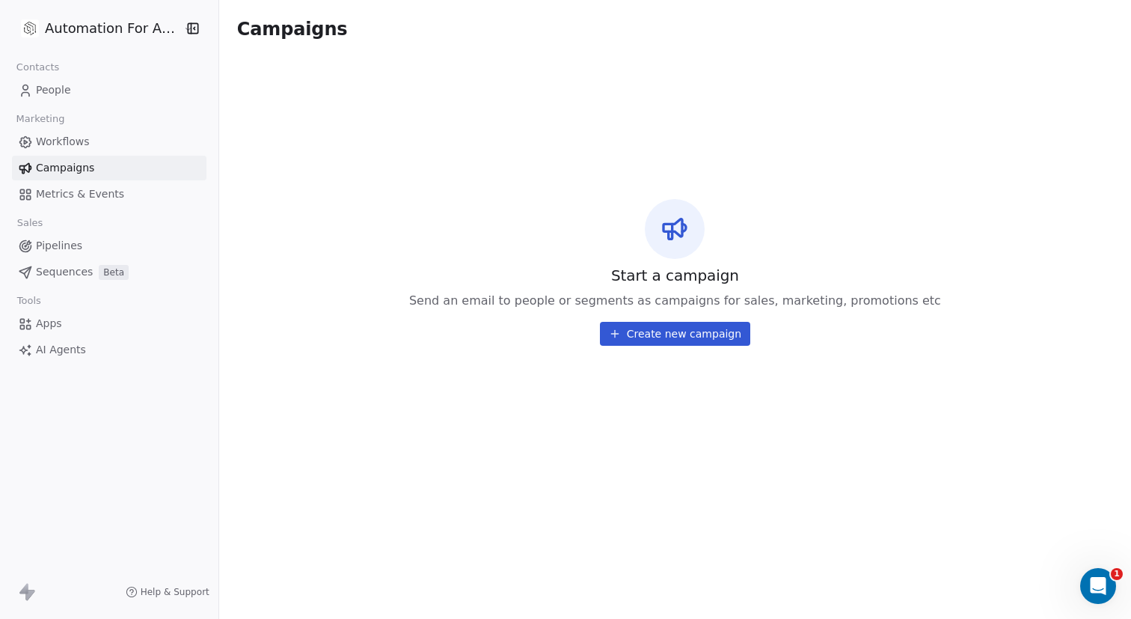
click at [59, 135] on span "Workflows" at bounding box center [63, 142] width 54 height 16
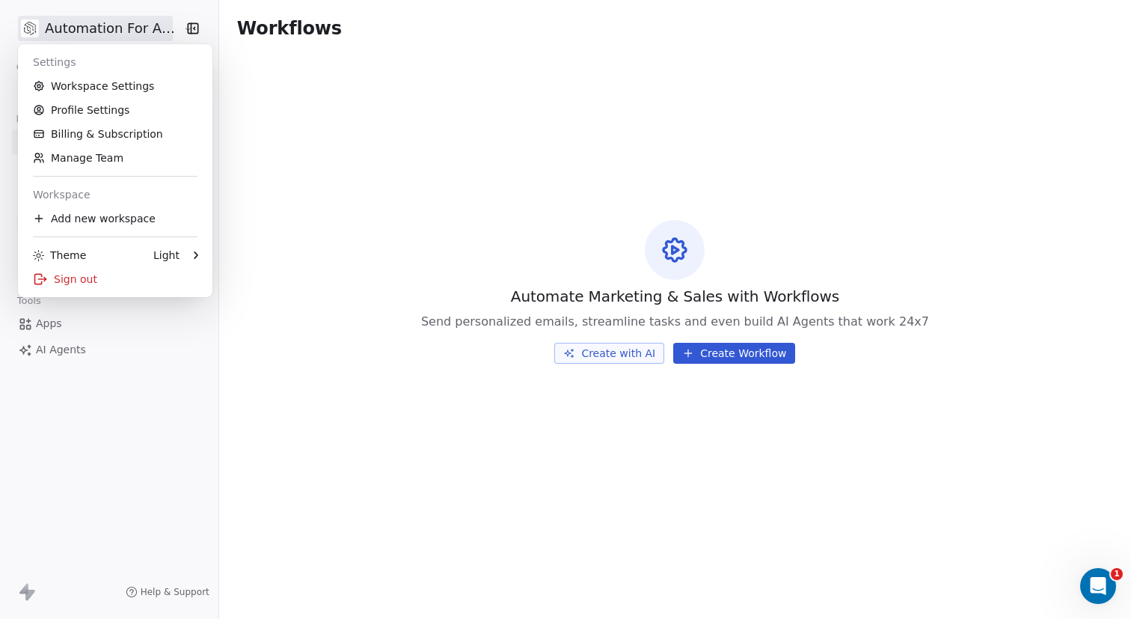
click at [26, 30] on html "Automation For Agencies Contacts People Marketing Workflows Campaigns Metrics &…" at bounding box center [565, 309] width 1131 height 619
click at [80, 86] on link "Workspace Settings" at bounding box center [115, 86] width 182 height 24
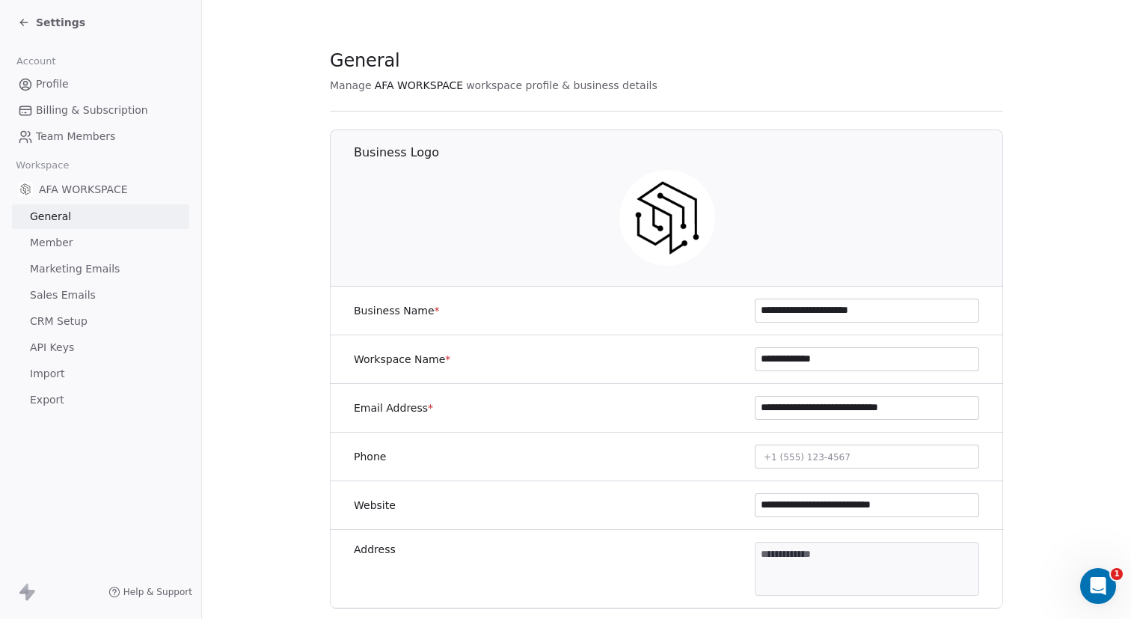
click at [14, 20] on div "Settings" at bounding box center [100, 22] width 201 height 45
click at [21, 21] on icon at bounding box center [21, 20] width 3 height 3
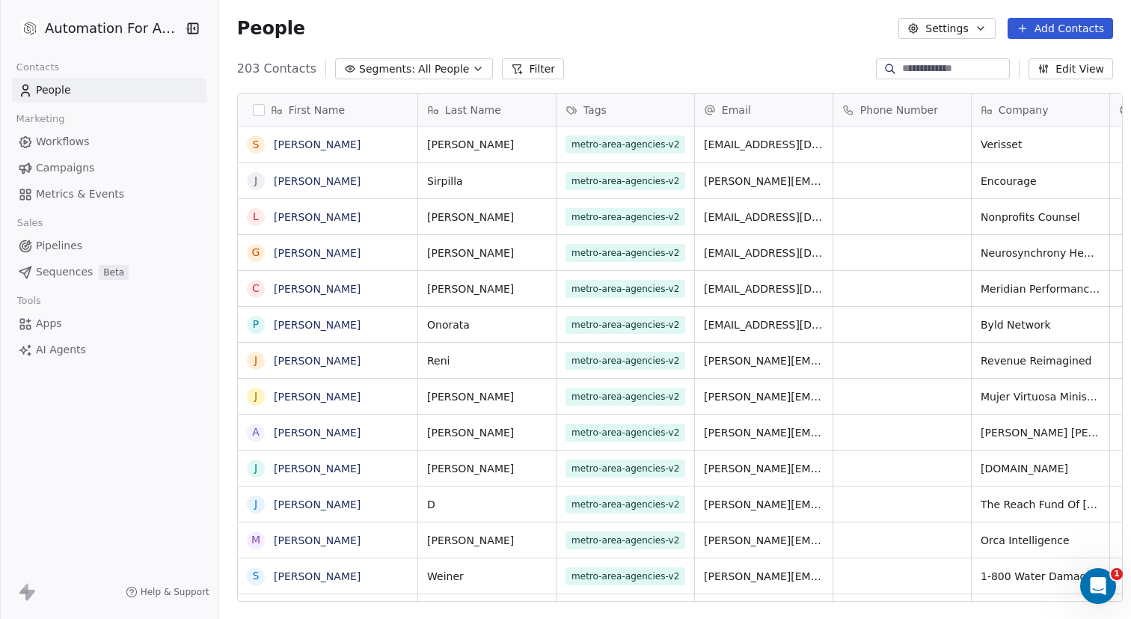
scroll to position [533, 910]
click at [52, 86] on span "People" at bounding box center [53, 90] width 35 height 16
click at [28, 597] on icon at bounding box center [30, 594] width 9 height 10
click at [60, 343] on span "AI Agents" at bounding box center [61, 350] width 50 height 16
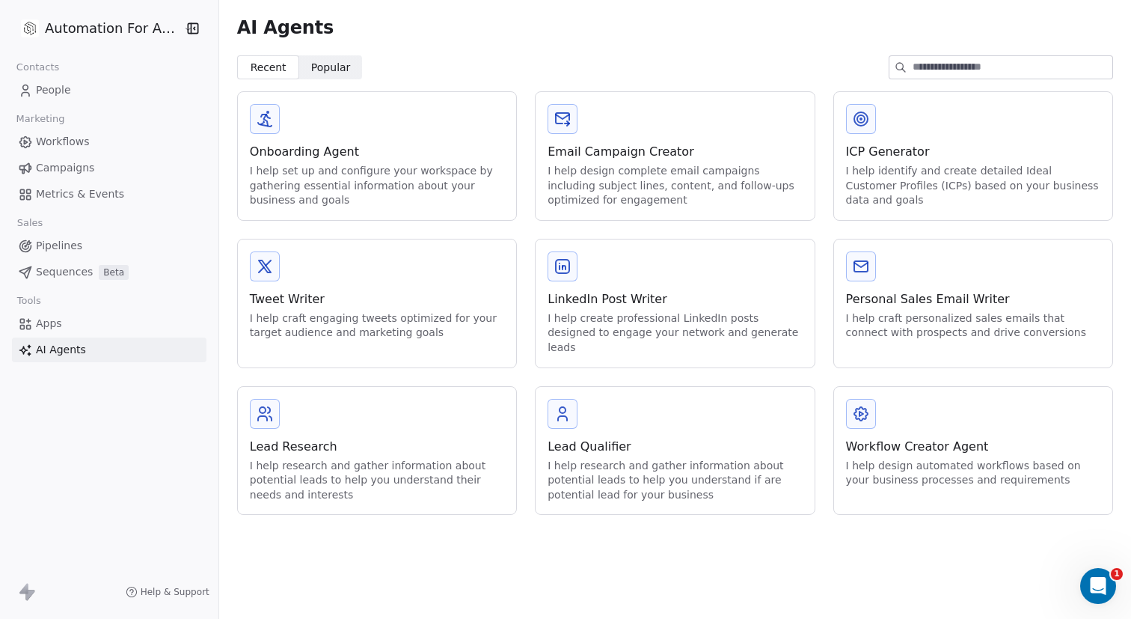
click at [194, 27] on icon "button" at bounding box center [194, 28] width 1 height 2
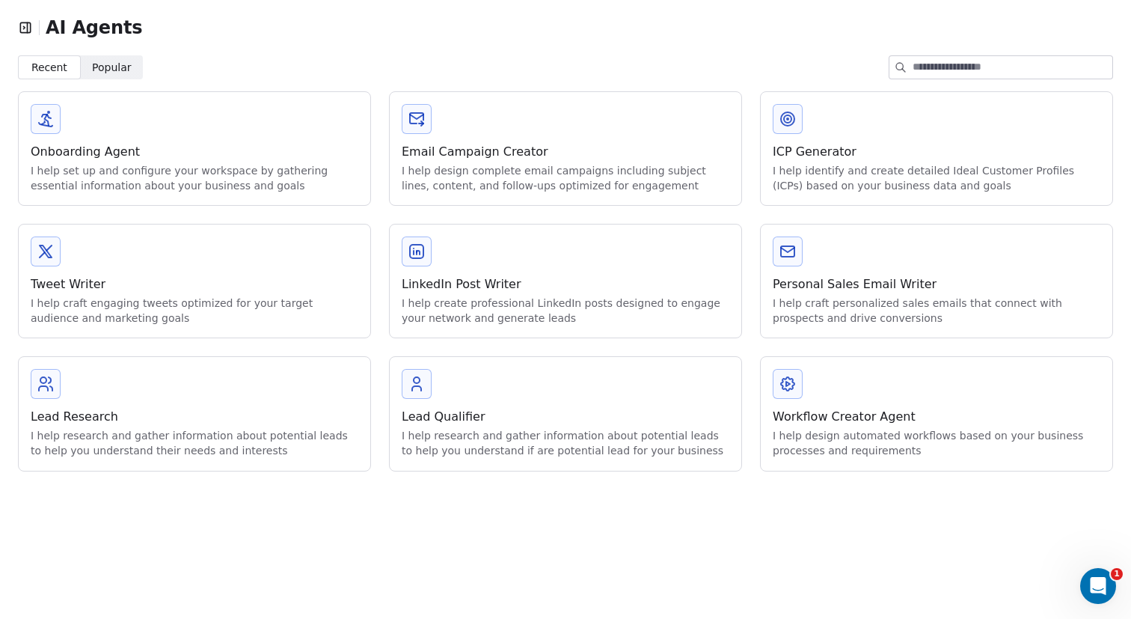
click at [36, 66] on span "Recent" at bounding box center [49, 68] width 36 height 16
click at [99, 67] on span "Popular" at bounding box center [112, 68] width 40 height 16
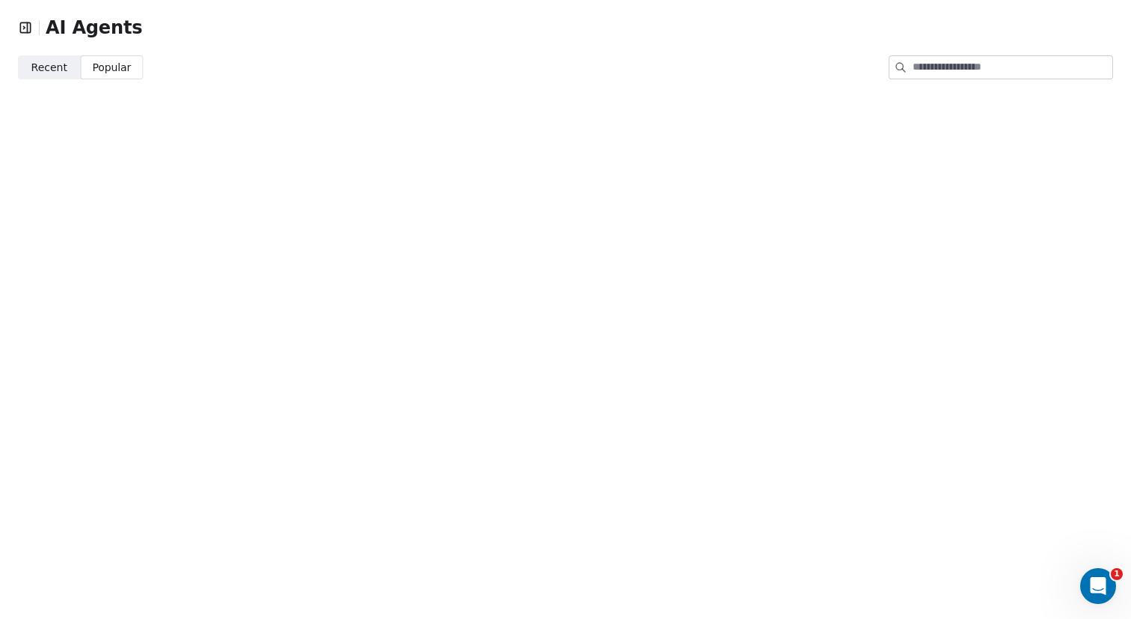
click at [52, 65] on span "Recent" at bounding box center [49, 68] width 36 height 16
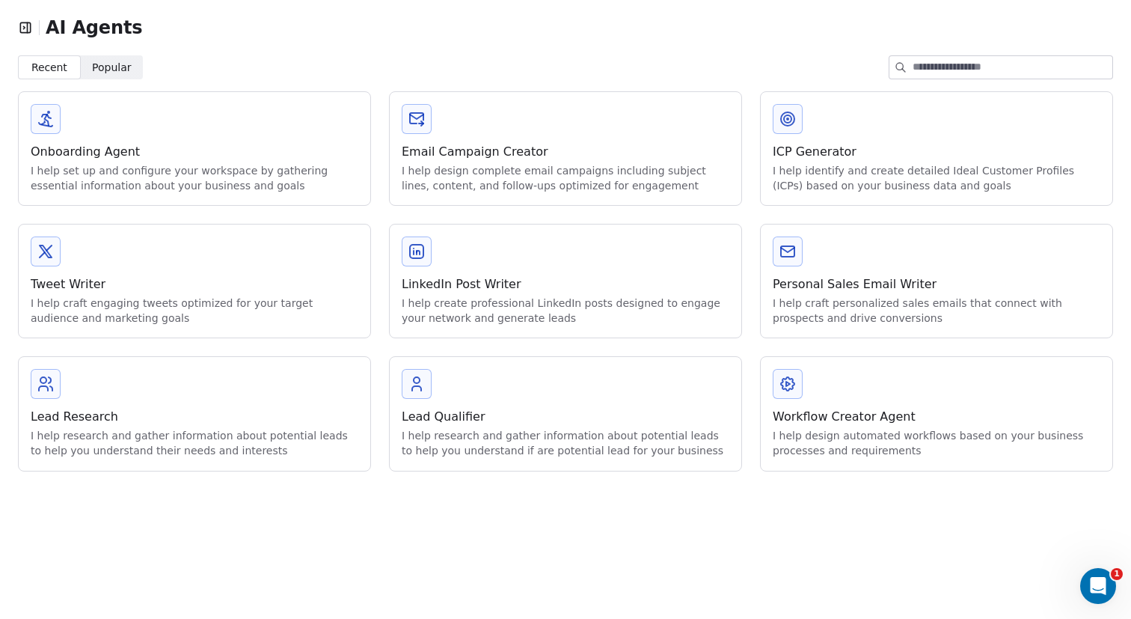
click at [13, 28] on div "AI Agents" at bounding box center [565, 27] width 1131 height 55
click at [28, 27] on icon "button" at bounding box center [28, 27] width 0 height 10
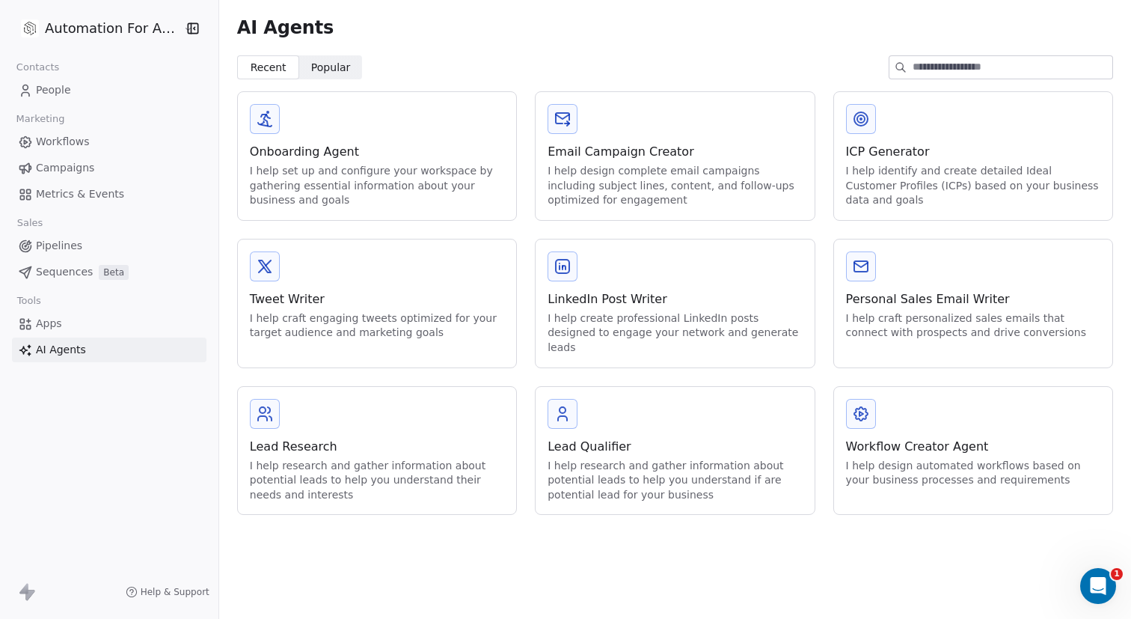
click at [107, 25] on html "Automation For Agencies Contacts People Marketing Workflows Campaigns Metrics &…" at bounding box center [565, 309] width 1131 height 619
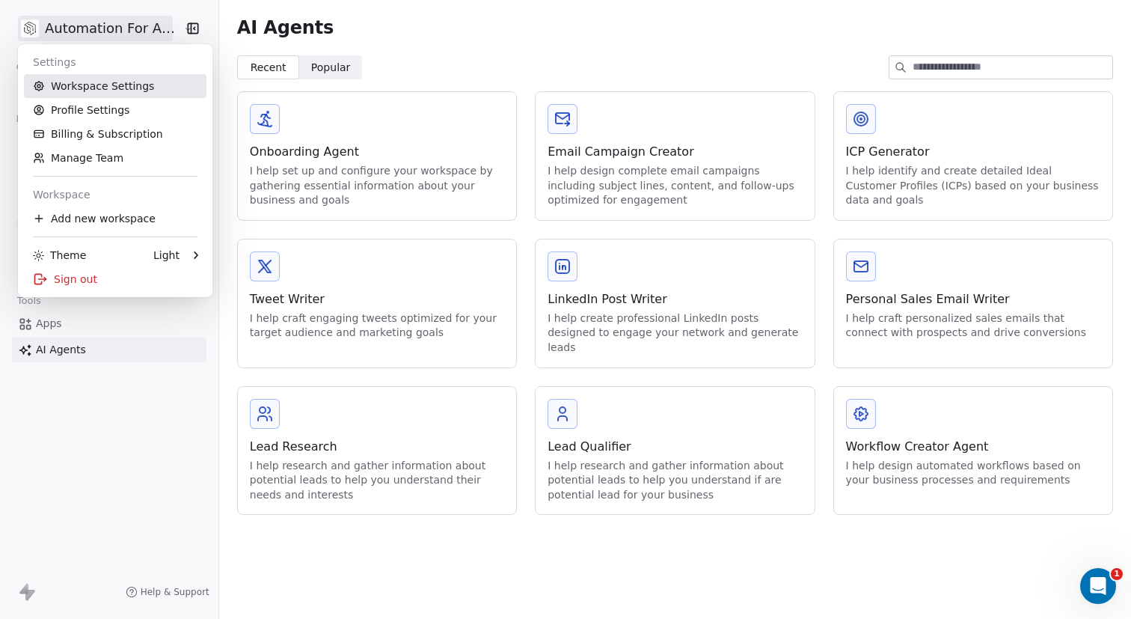
click at [88, 82] on link "Workspace Settings" at bounding box center [115, 86] width 182 height 24
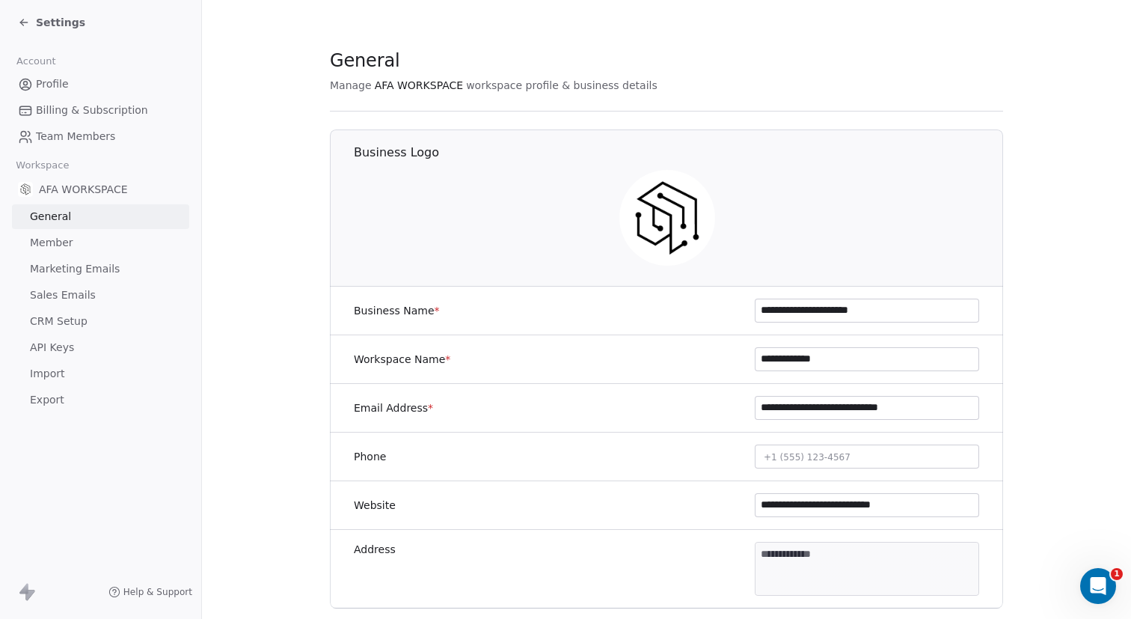
click at [61, 24] on span "Settings" at bounding box center [60, 22] width 49 height 15
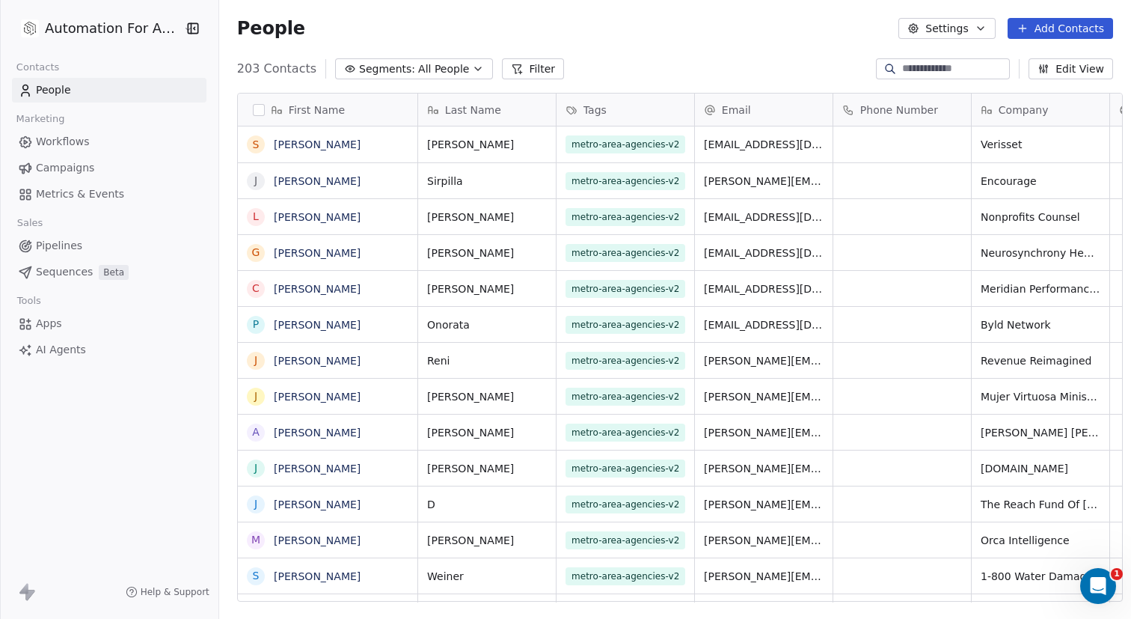
scroll to position [533, 910]
click at [61, 24] on html "Automation For Agencies Contacts People Marketing Workflows Campaigns Metrics &…" at bounding box center [565, 309] width 1131 height 619
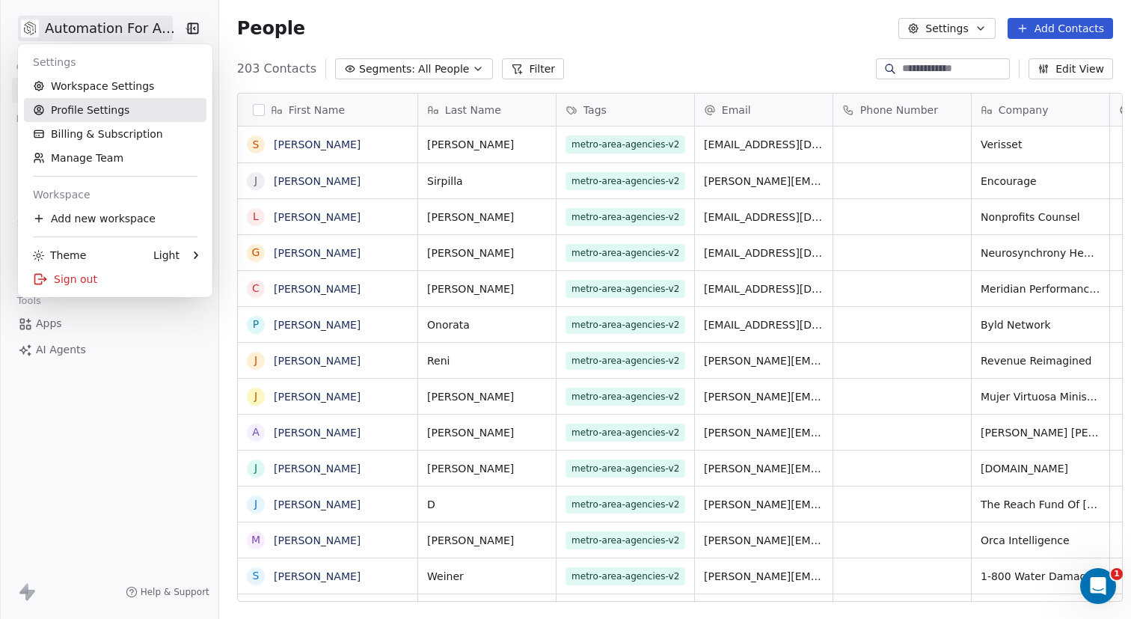
click at [79, 108] on link "Profile Settings" at bounding box center [115, 110] width 182 height 24
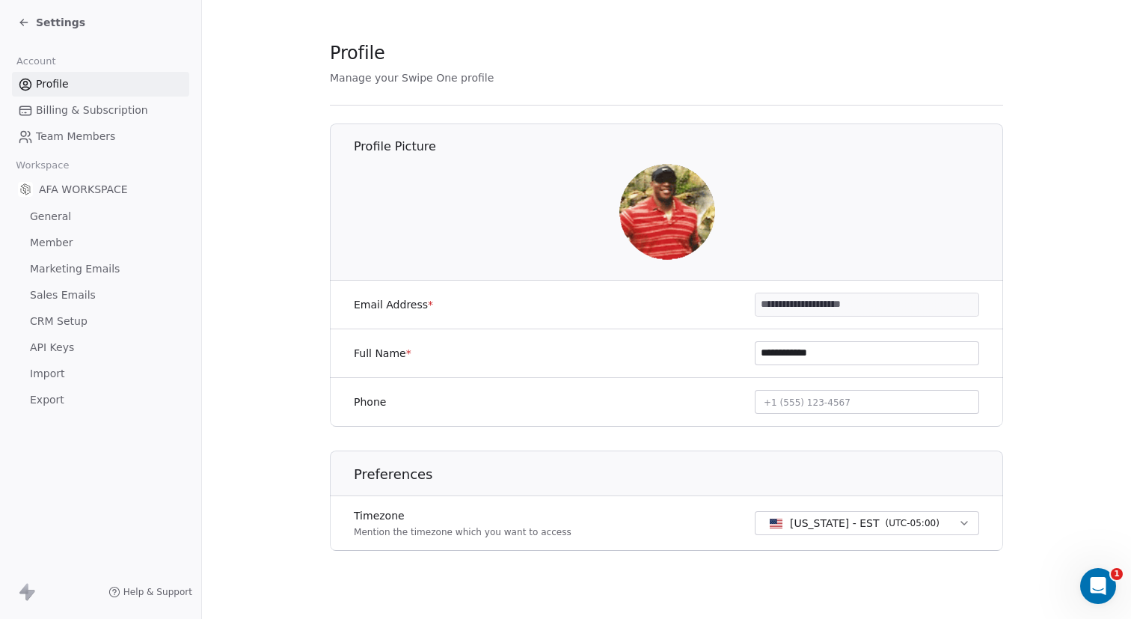
scroll to position [11, 0]
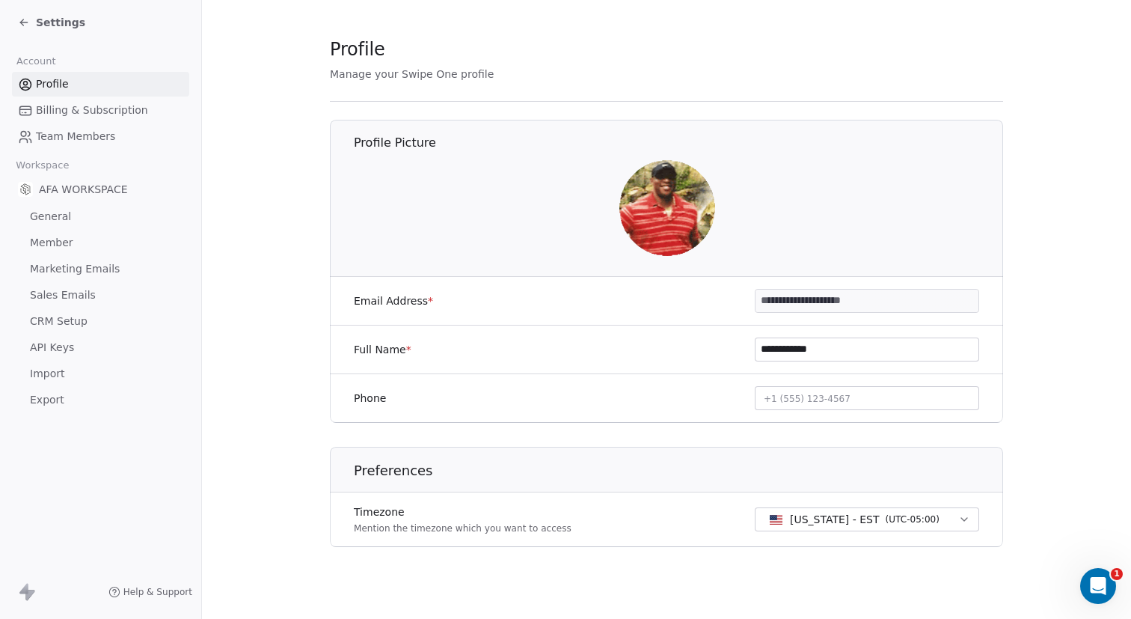
click at [52, 27] on span "Settings" at bounding box center [60, 22] width 49 height 15
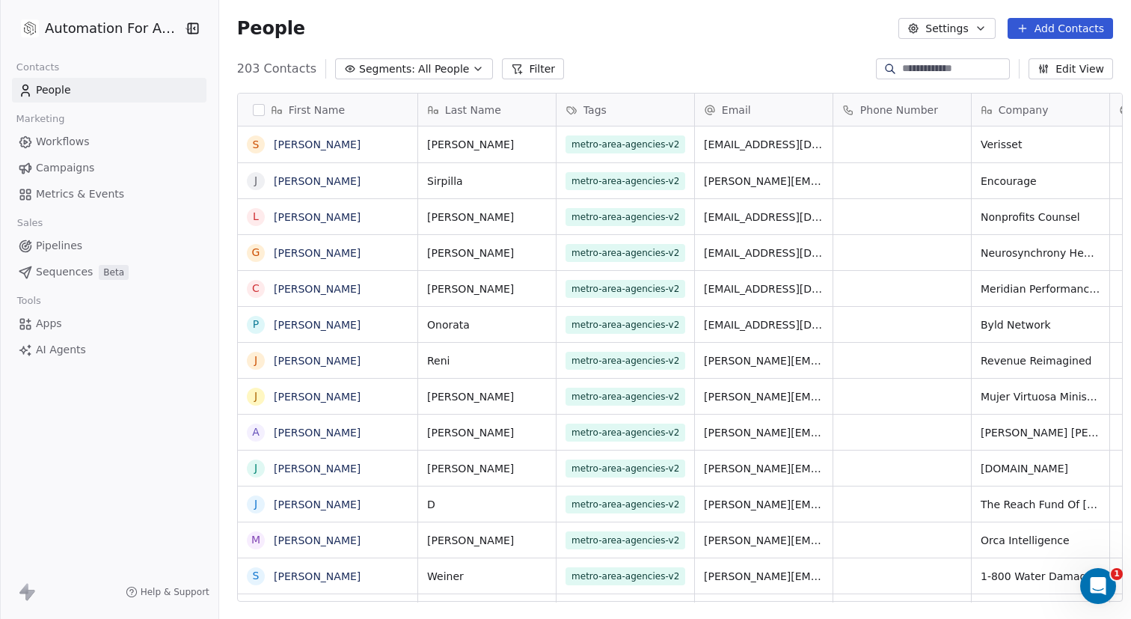
scroll to position [533, 910]
click at [52, 26] on html "Automation For Agencies Contacts People Marketing Workflows Campaigns Metrics &…" at bounding box center [565, 309] width 1131 height 619
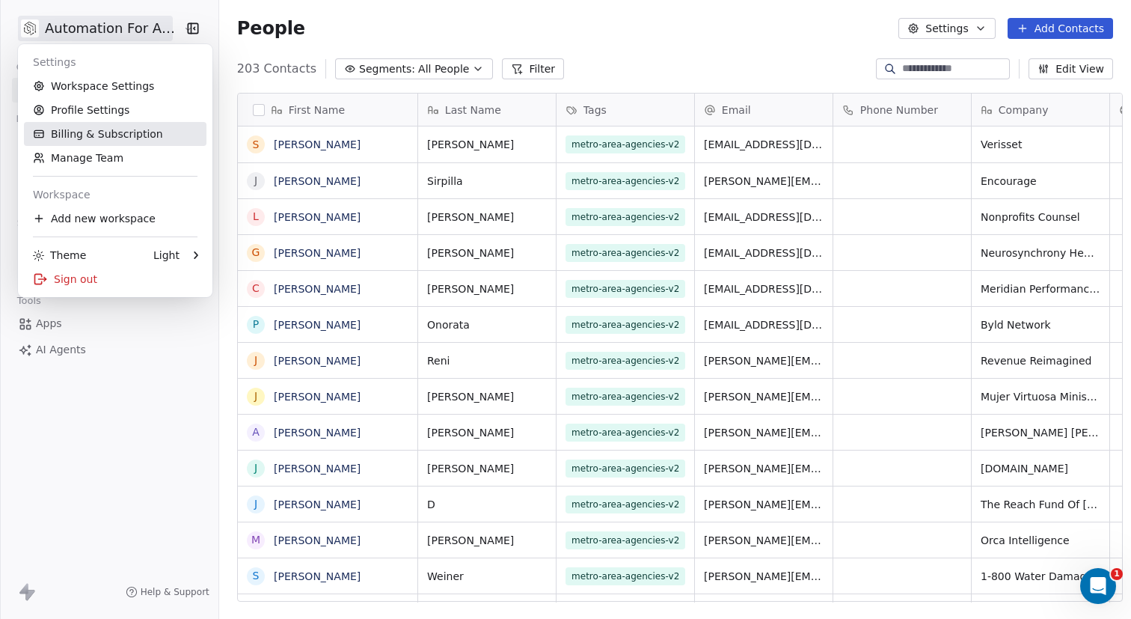
click at [87, 135] on link "Billing & Subscription" at bounding box center [115, 134] width 182 height 24
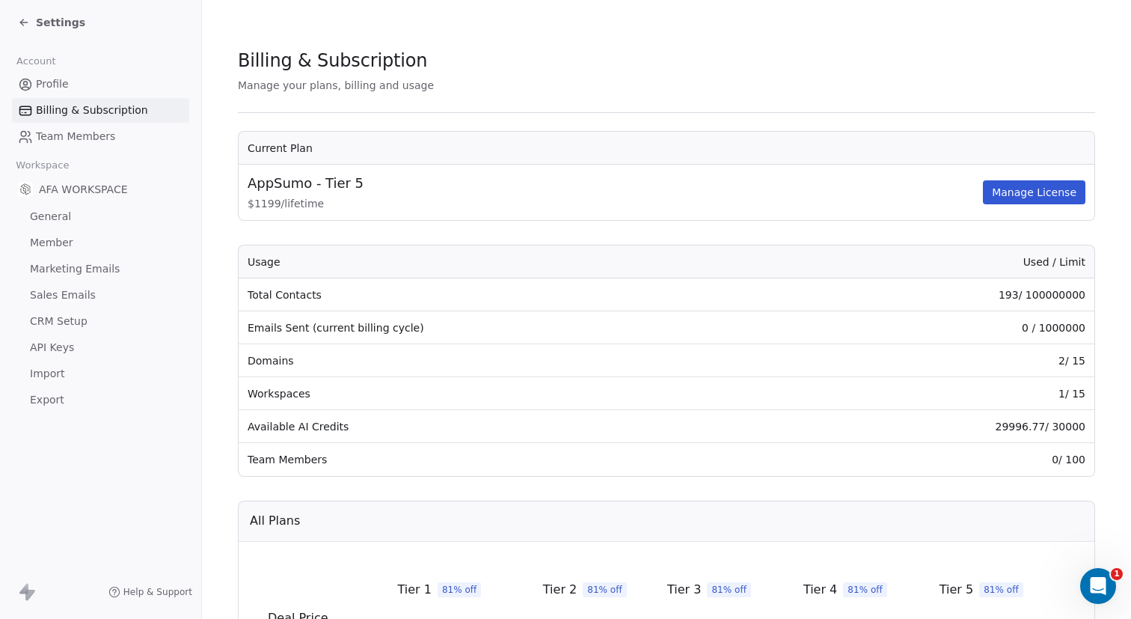
click at [55, 24] on span "Settings" at bounding box center [60, 22] width 49 height 15
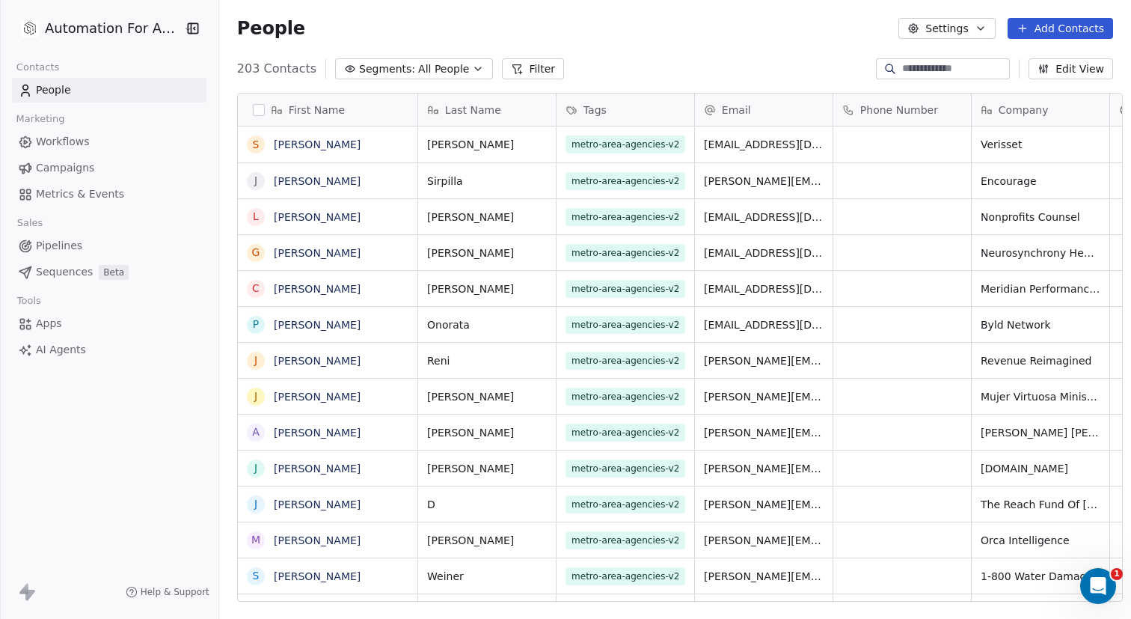
scroll to position [533, 910]
click at [58, 30] on html "Automation For Agencies Contacts People Marketing Workflows Campaigns Metrics &…" at bounding box center [565, 309] width 1131 height 619
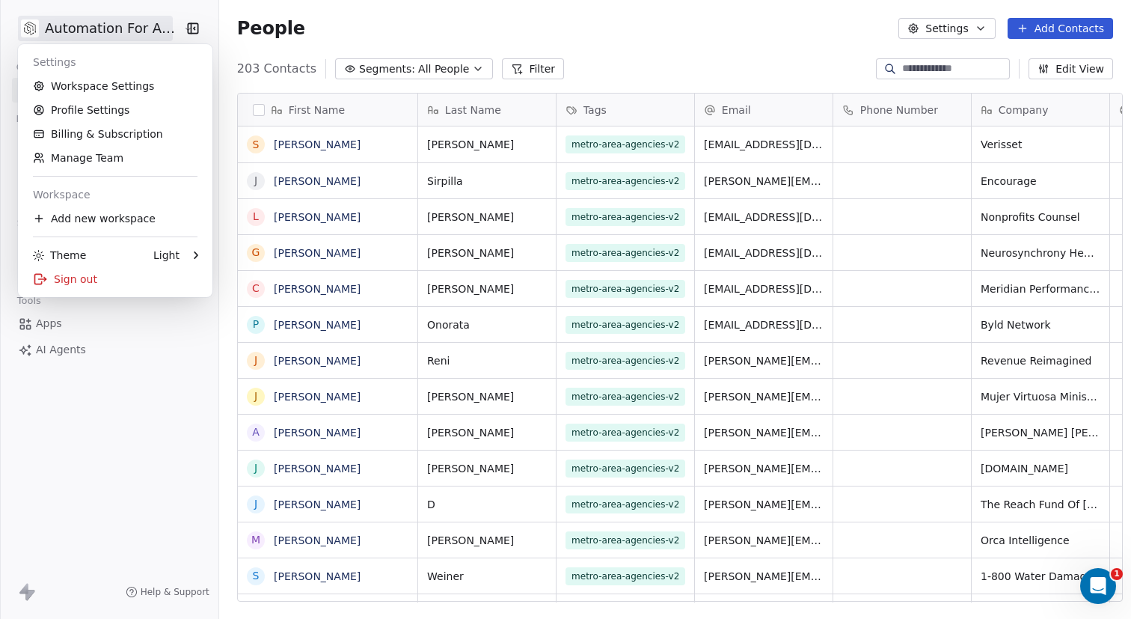
click at [87, 22] on html "Automation For Agencies Contacts People Marketing Workflows Campaigns Metrics &…" at bounding box center [565, 309] width 1131 height 619
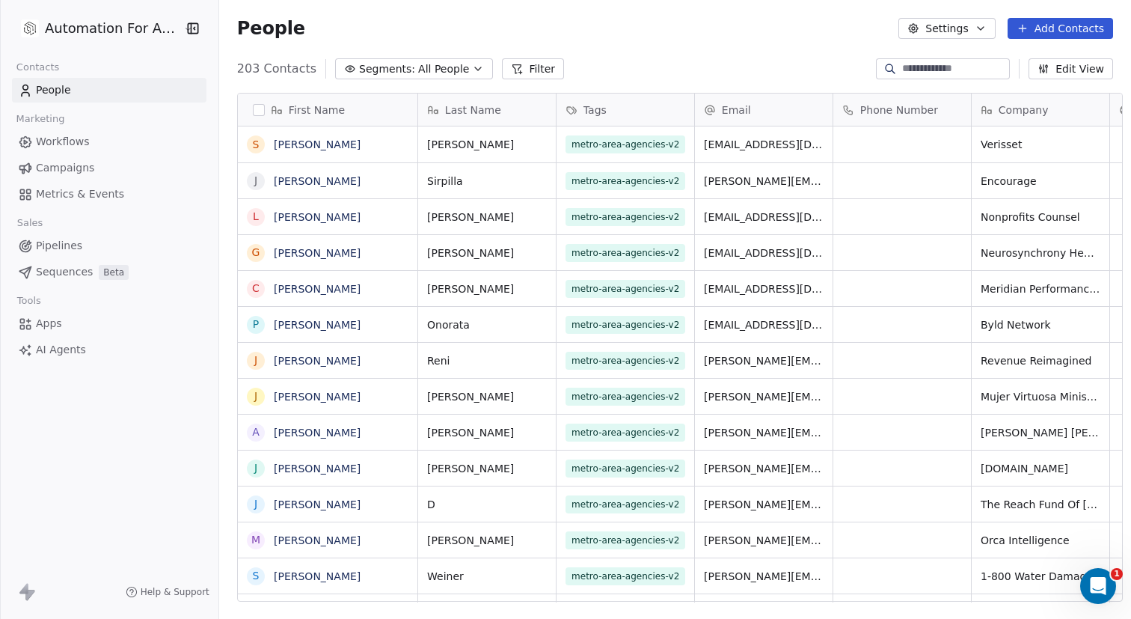
click at [372, 20] on div "People Settings Add Contacts" at bounding box center [675, 28] width 876 height 21
click at [346, 34] on div "People Settings Add Contacts" at bounding box center [675, 28] width 876 height 21
click at [80, 13] on div "Automation For Agencies" at bounding box center [109, 28] width 218 height 57
click at [91, 28] on html "Automation For Agencies Contacts People Marketing Workflows Campaigns Metrics &…" at bounding box center [565, 309] width 1131 height 619
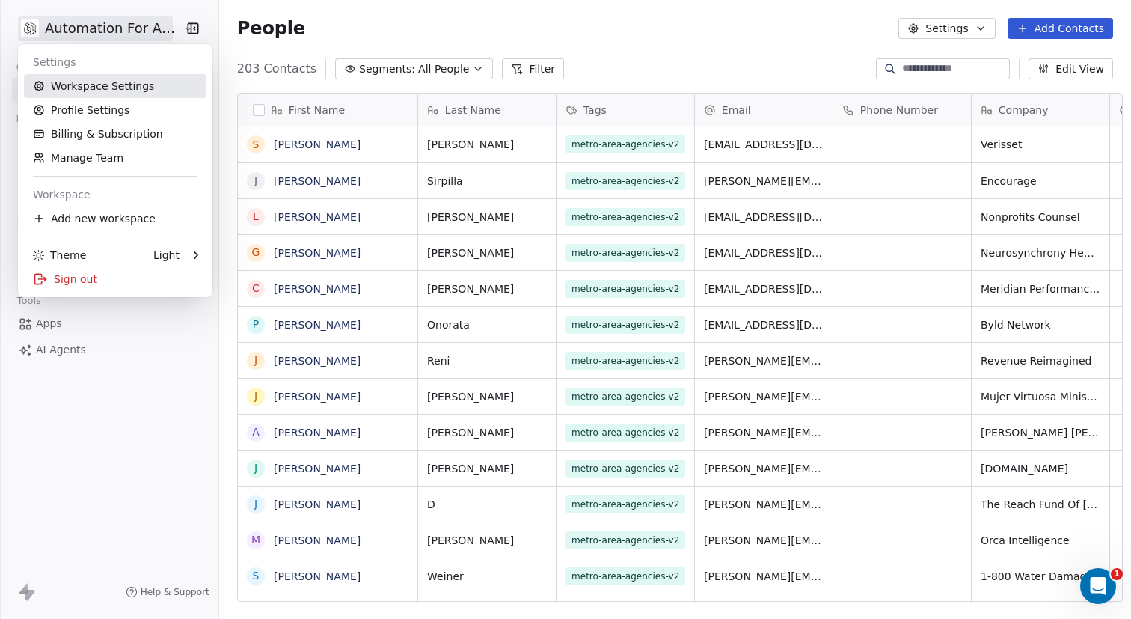
click at [88, 87] on link "Workspace Settings" at bounding box center [115, 86] width 182 height 24
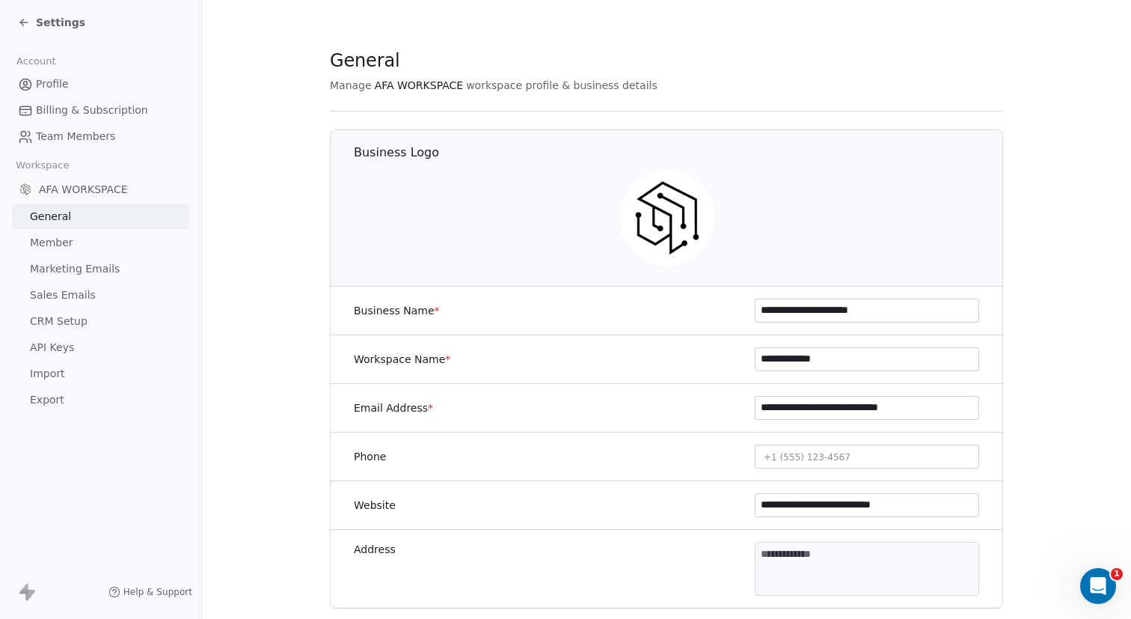
click at [64, 322] on span "CRM Setup" at bounding box center [59, 321] width 58 height 16
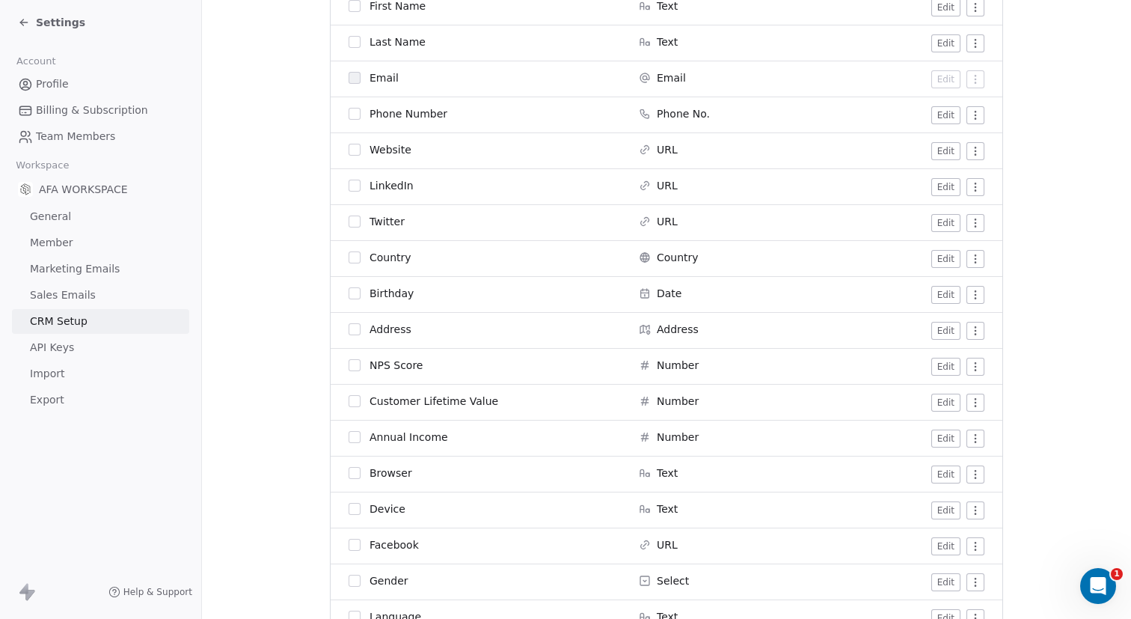
scroll to position [343, 0]
click at [93, 187] on span "AFA WORKSPACE" at bounding box center [83, 189] width 89 height 15
click at [45, 215] on span "General" at bounding box center [50, 217] width 41 height 16
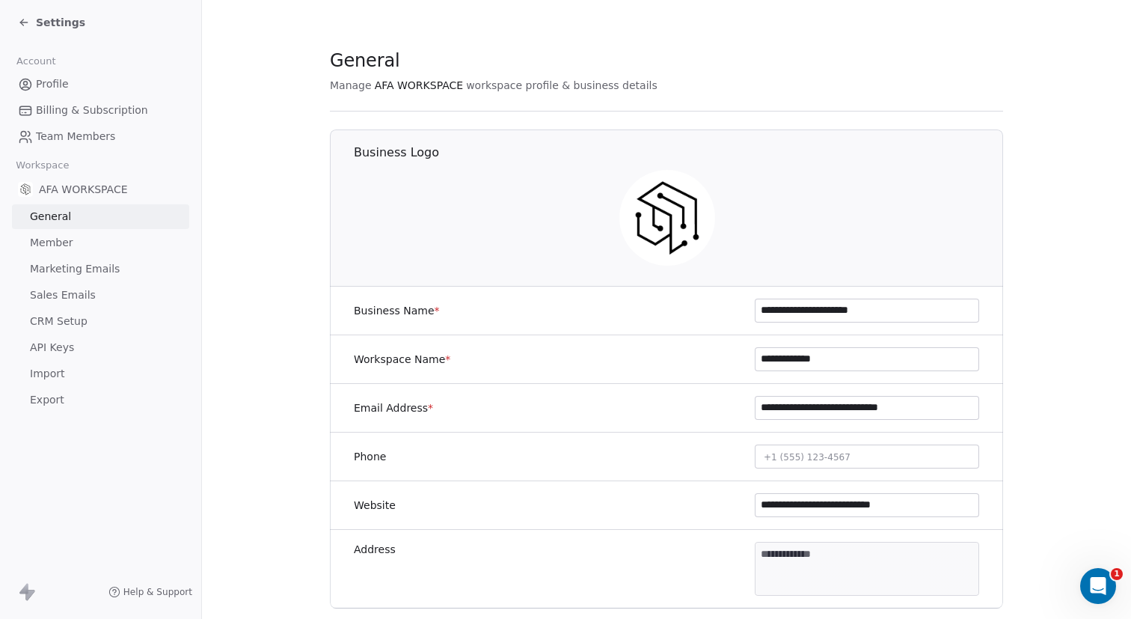
click at [51, 245] on span "Member" at bounding box center [51, 243] width 43 height 16
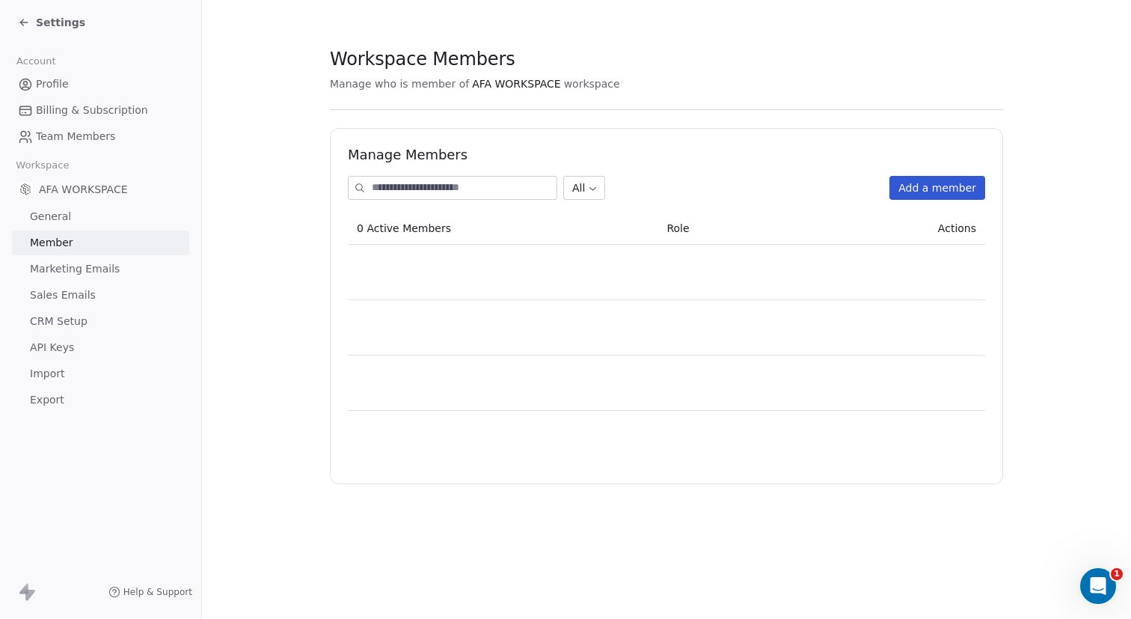
click at [79, 269] on span "Marketing Emails" at bounding box center [75, 269] width 90 height 16
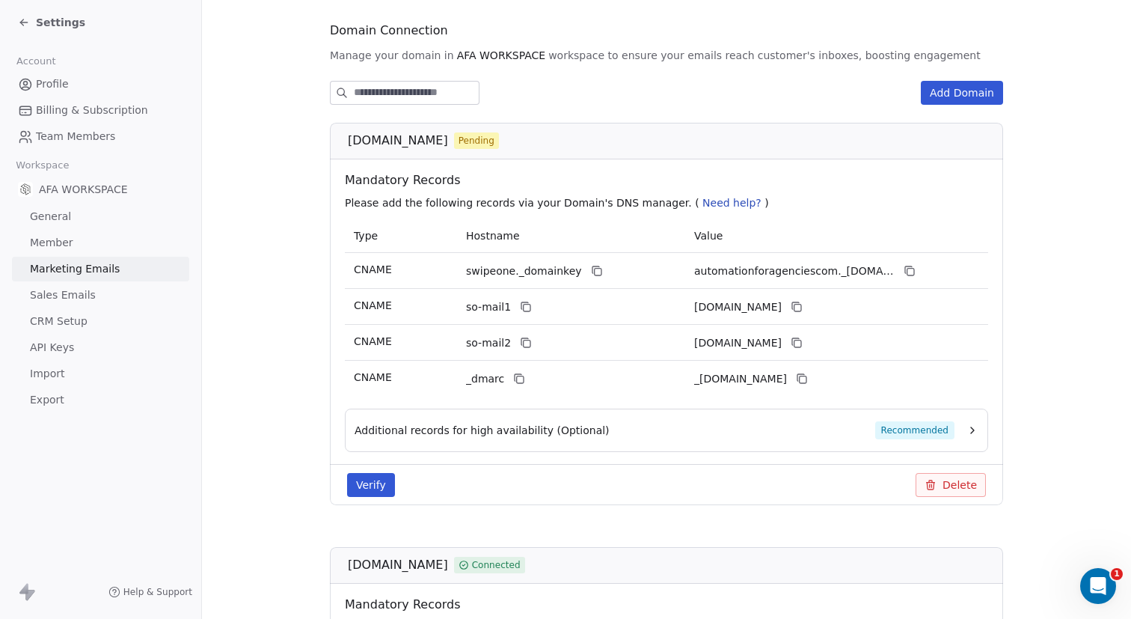
scroll to position [404, 0]
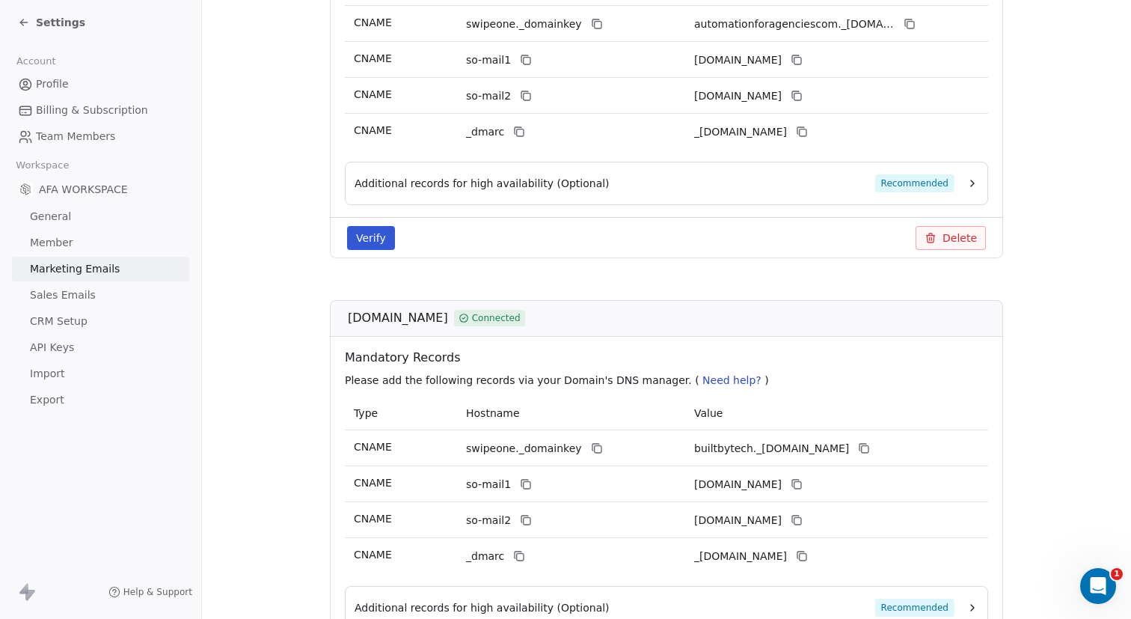
click at [363, 233] on button "Verify" at bounding box center [371, 238] width 48 height 24
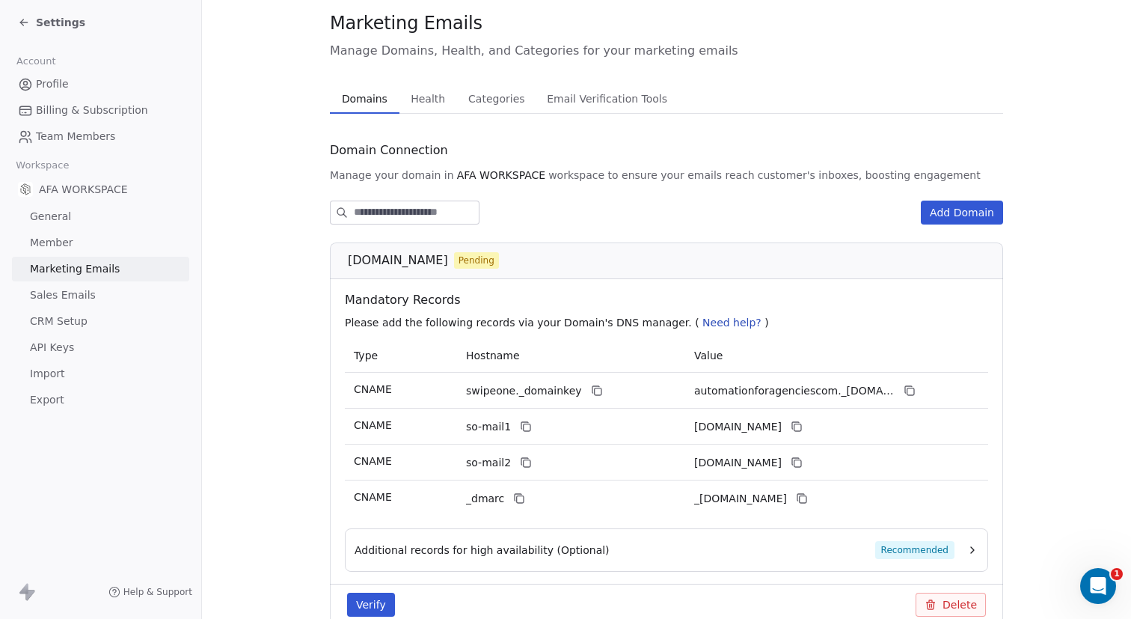
scroll to position [0, 0]
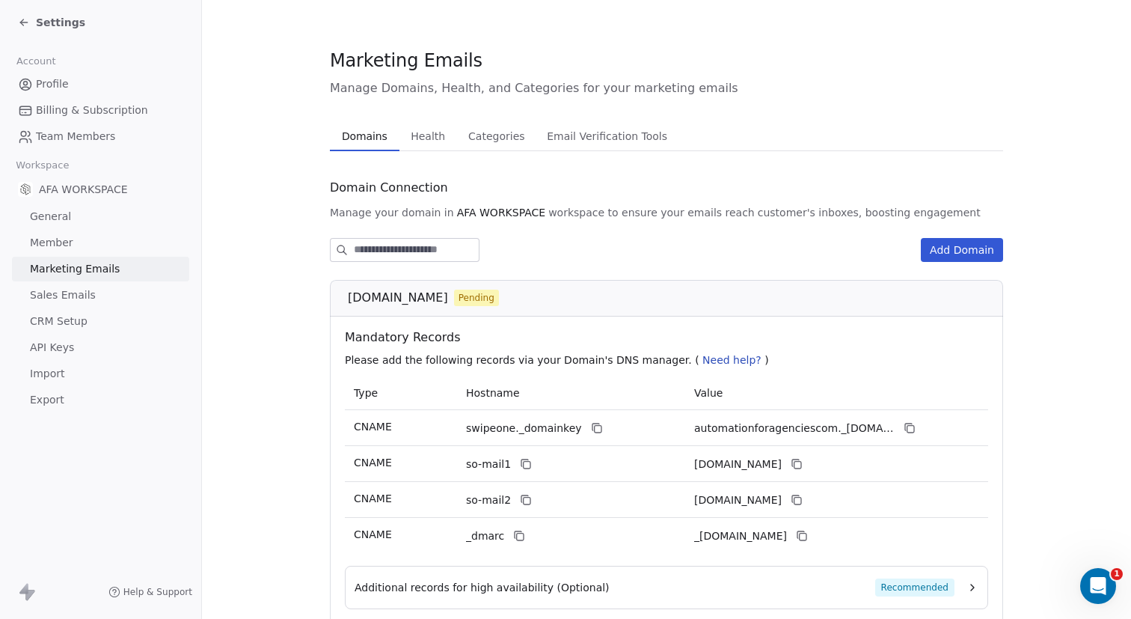
click at [25, 22] on icon at bounding box center [24, 22] width 12 height 12
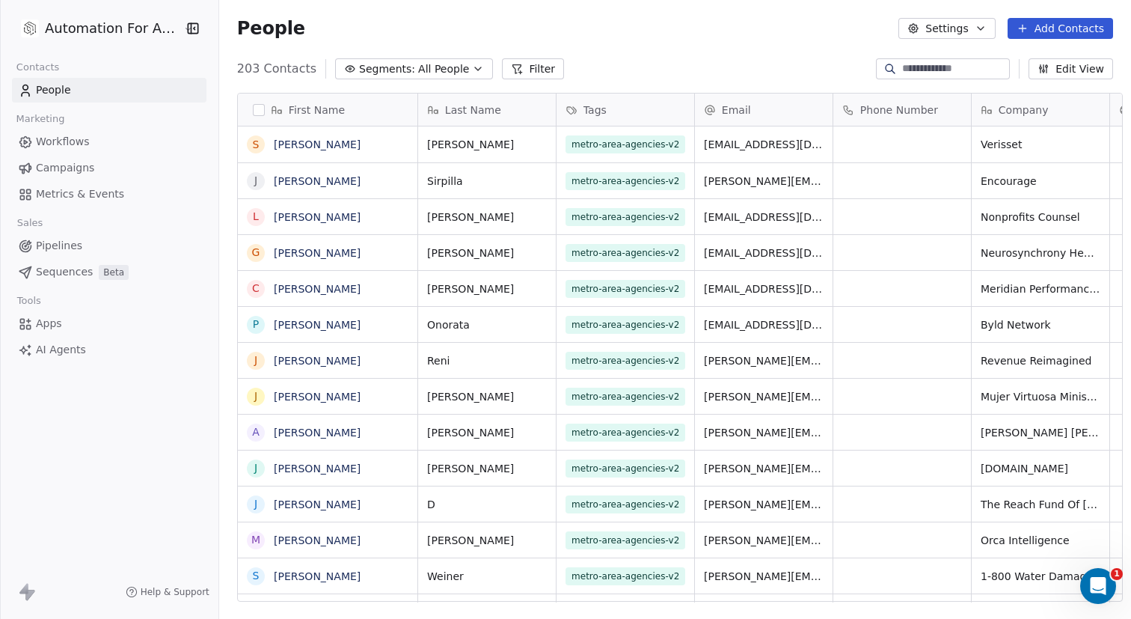
scroll to position [533, 910]
click at [63, 143] on span "Workflows" at bounding box center [63, 142] width 54 height 16
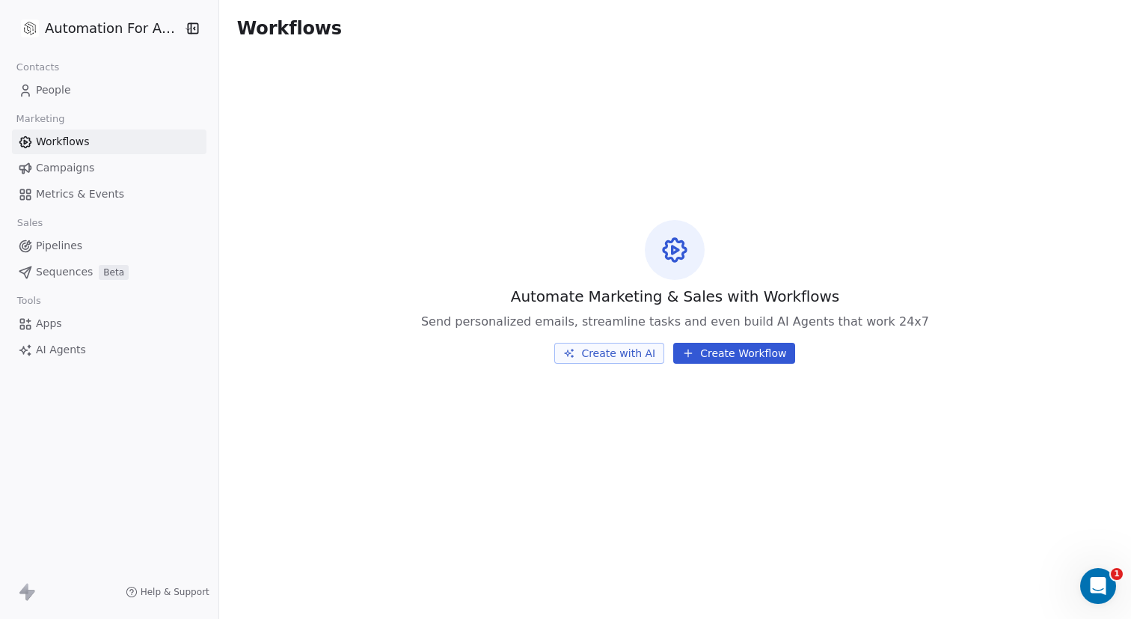
click at [87, 29] on html "Automation For Agencies Contacts People Marketing Workflows Campaigns Metrics &…" at bounding box center [565, 309] width 1131 height 619
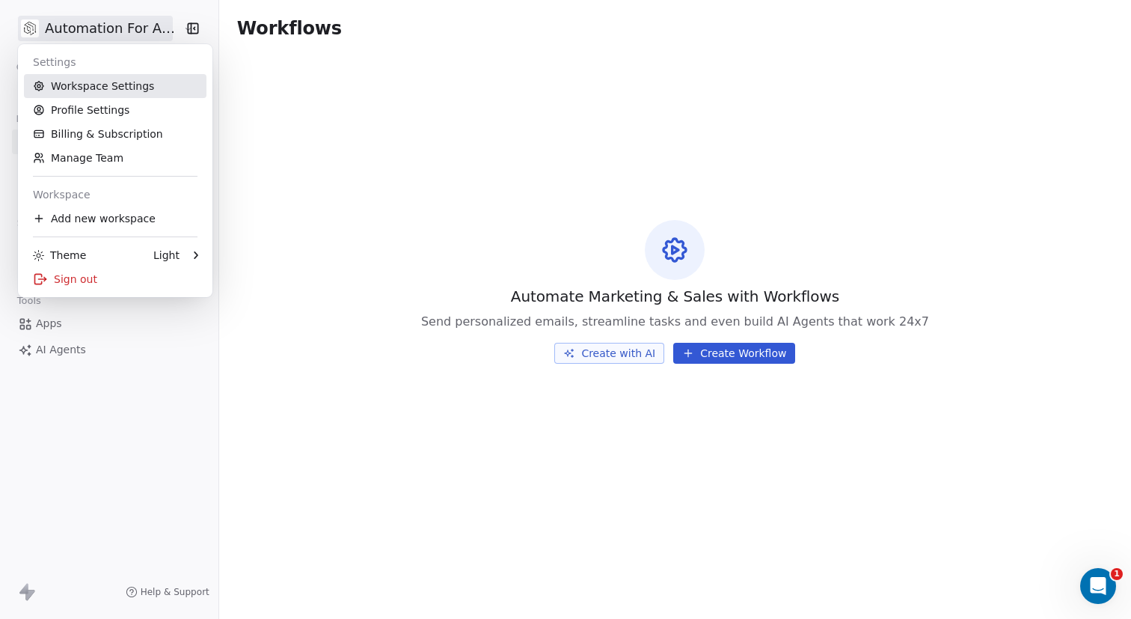
click at [82, 85] on link "Workspace Settings" at bounding box center [115, 86] width 182 height 24
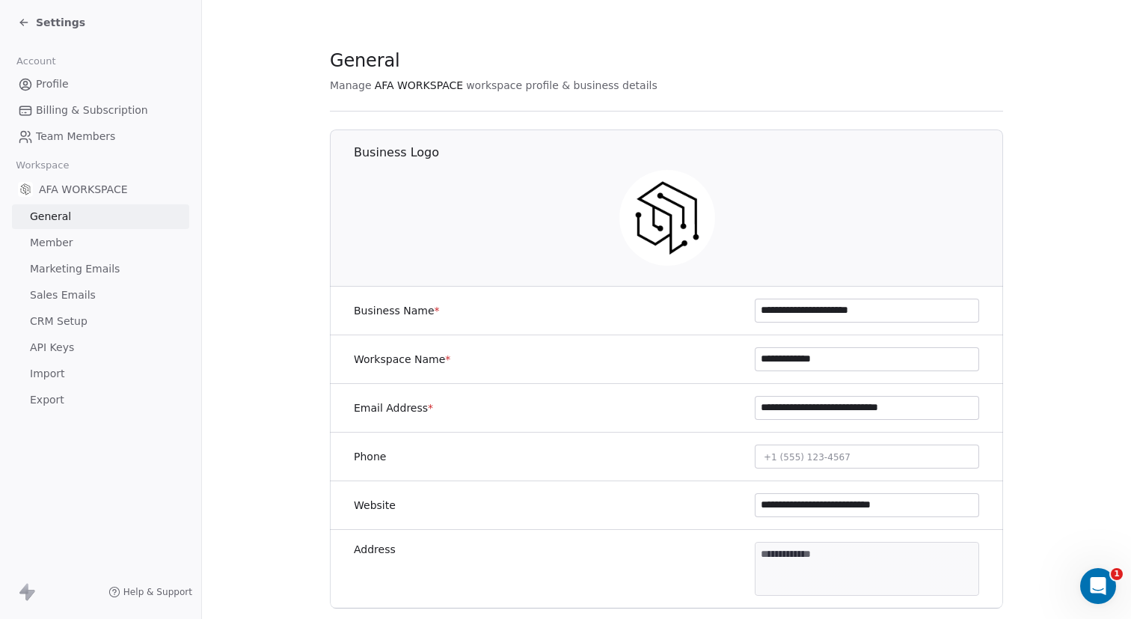
click at [52, 242] on span "Member" at bounding box center [51, 243] width 43 height 16
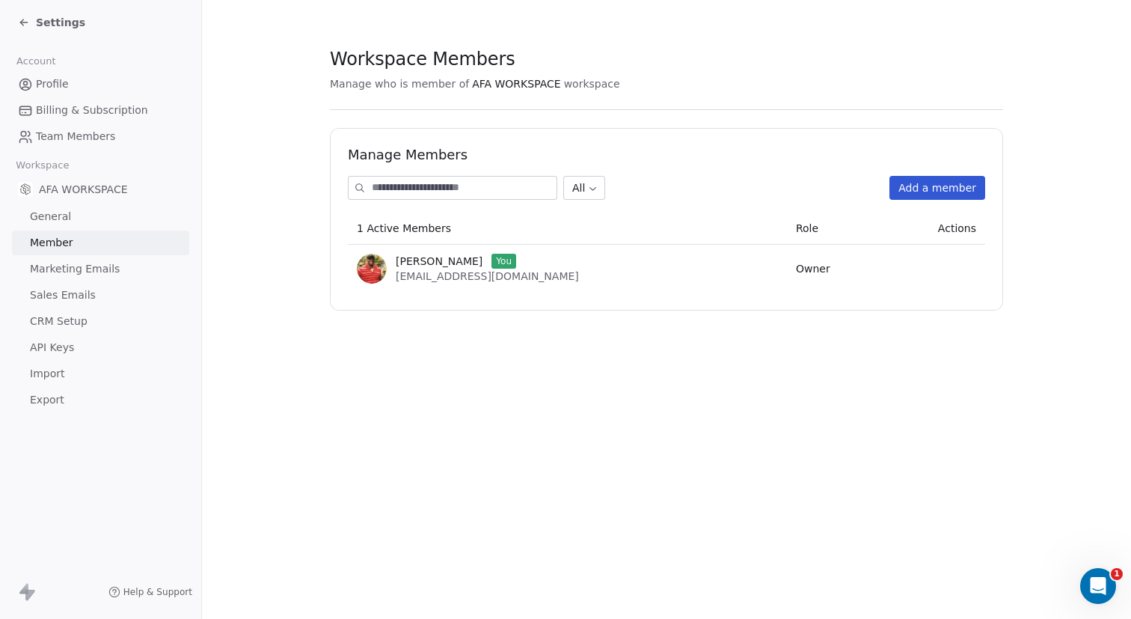
click at [70, 262] on span "Marketing Emails" at bounding box center [75, 269] width 90 height 16
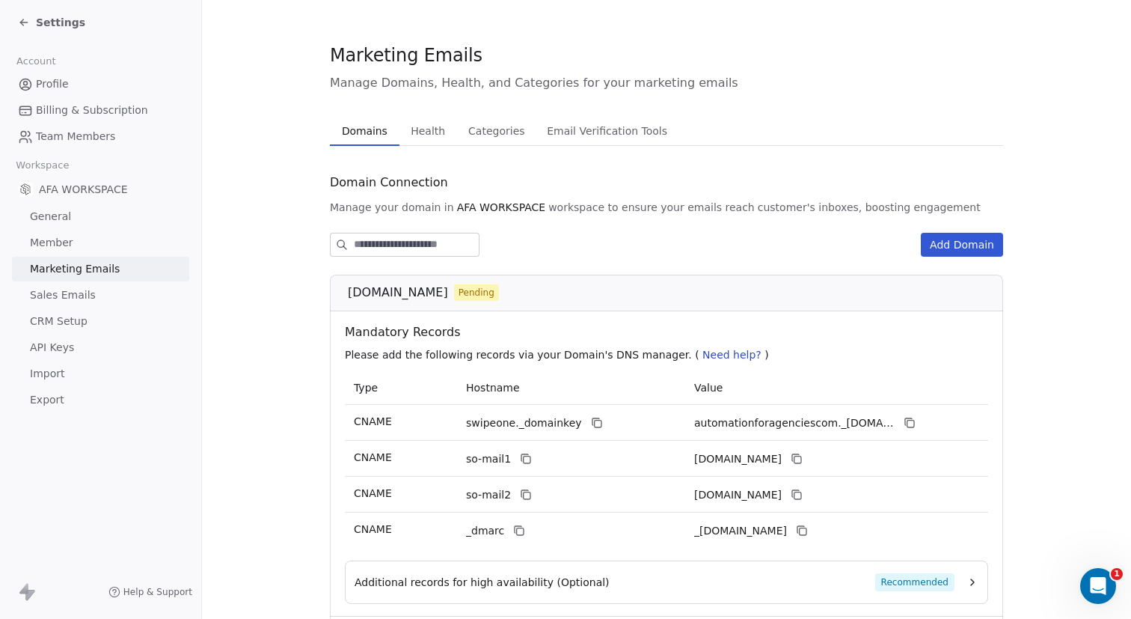
scroll to position [6, 0]
